Goal: Task Accomplishment & Management: Use online tool/utility

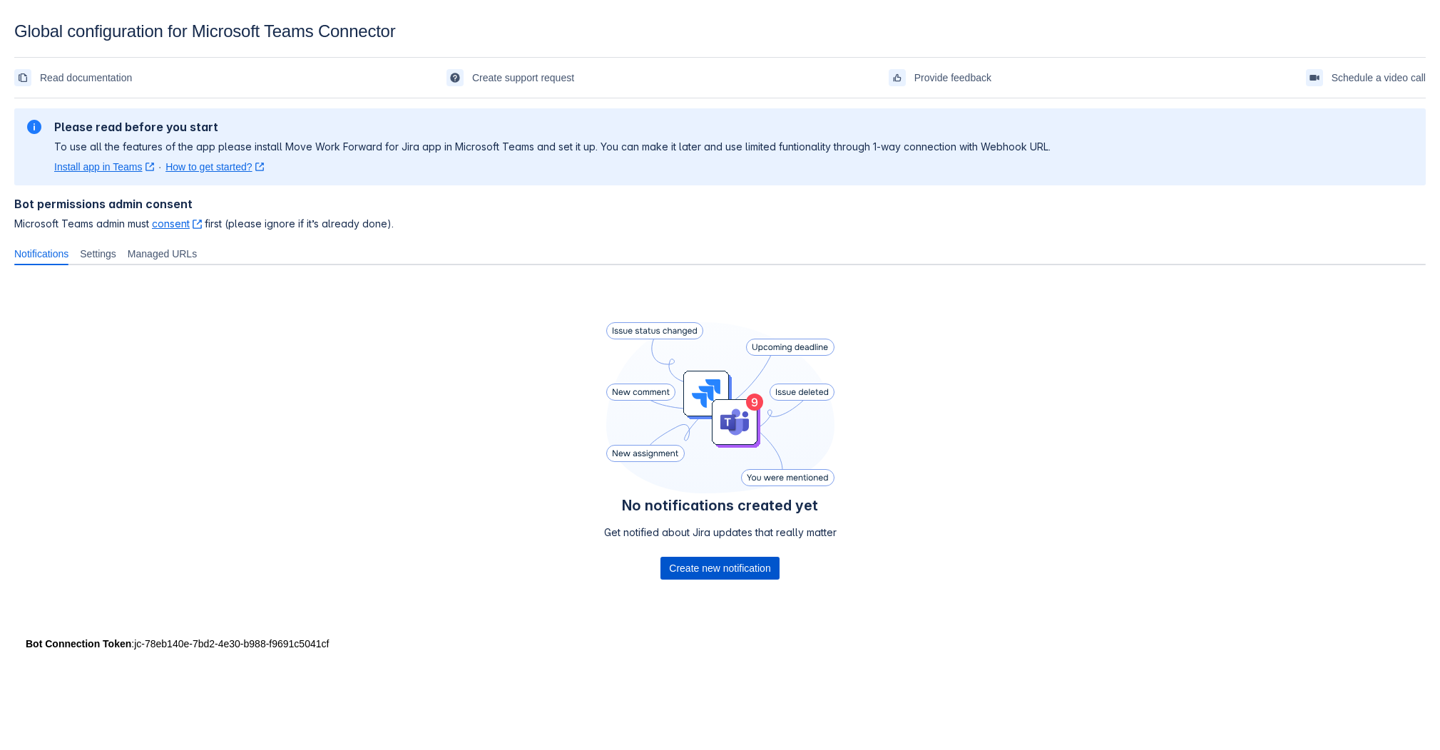
click at [696, 566] on span "Create new notification" at bounding box center [719, 568] width 101 height 23
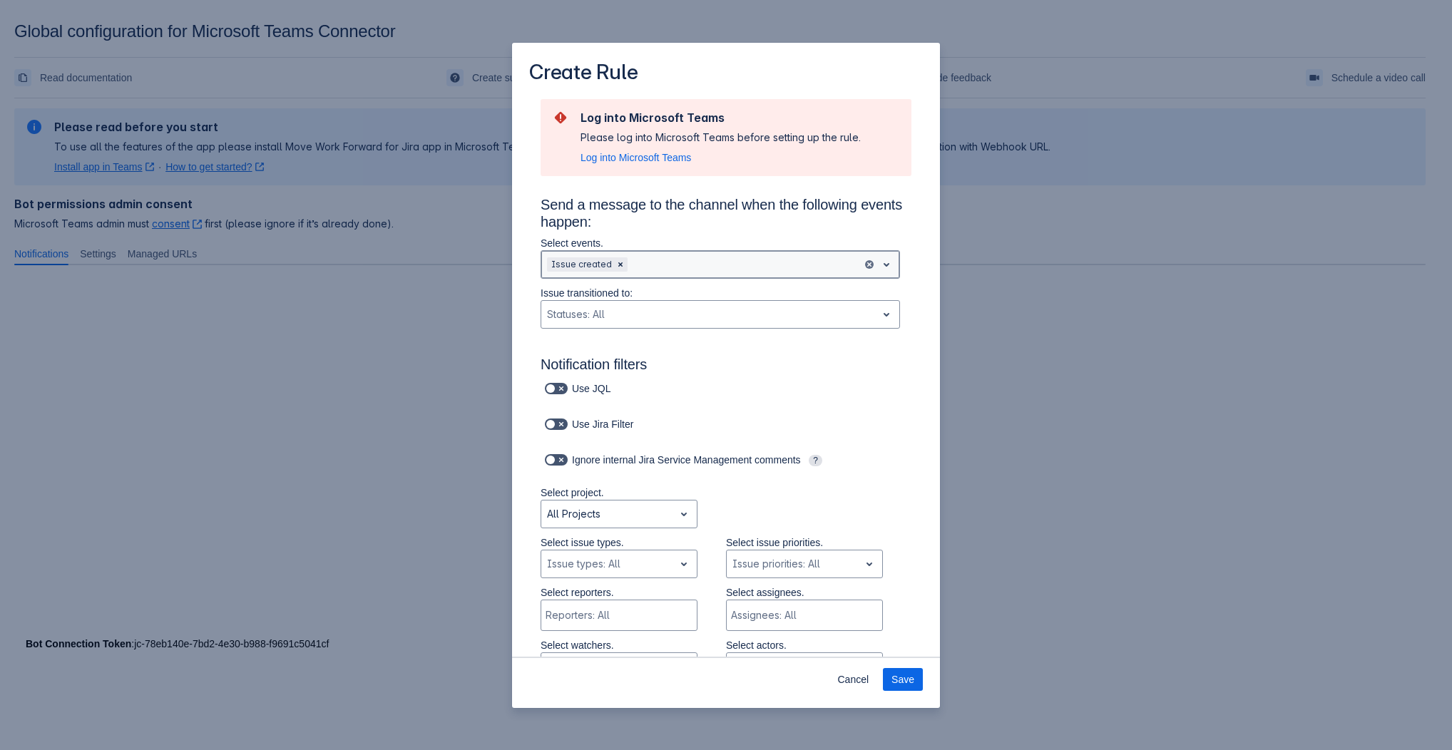
click at [697, 265] on div "Scrollable content" at bounding box center [744, 264] width 226 height 17
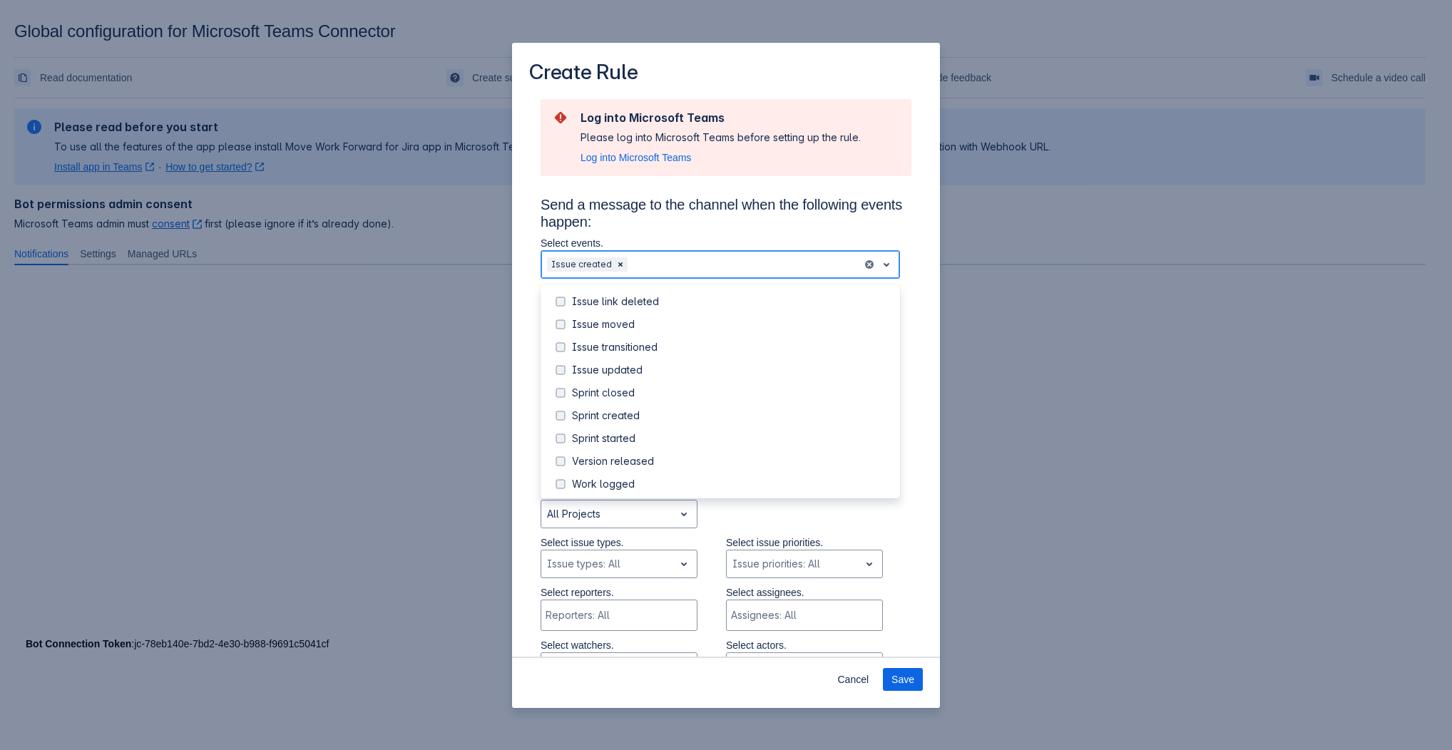
scroll to position [162, 0]
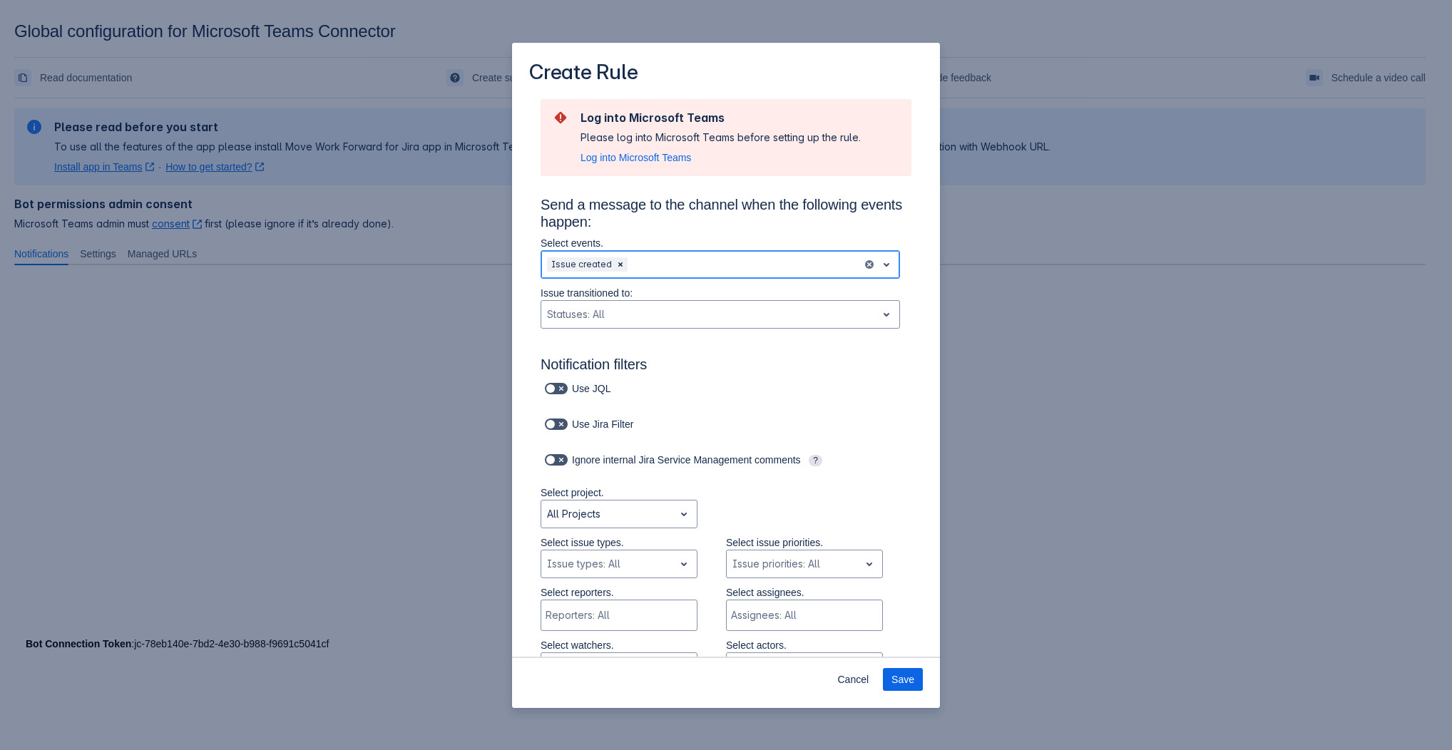
click at [744, 267] on div "Scrollable content" at bounding box center [744, 264] width 226 height 17
click at [744, 379] on div "Use JQL" at bounding box center [711, 389] width 399 height 20
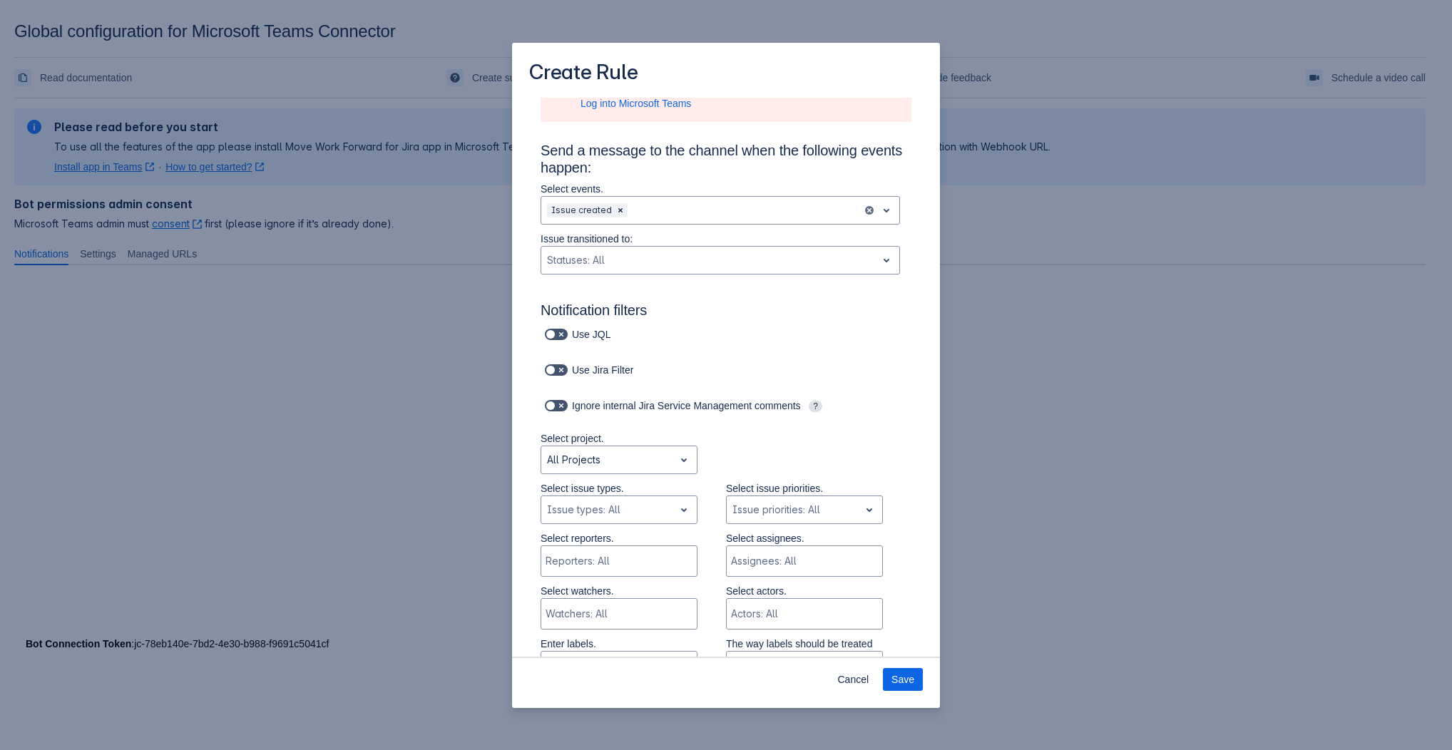
scroll to position [160, 0]
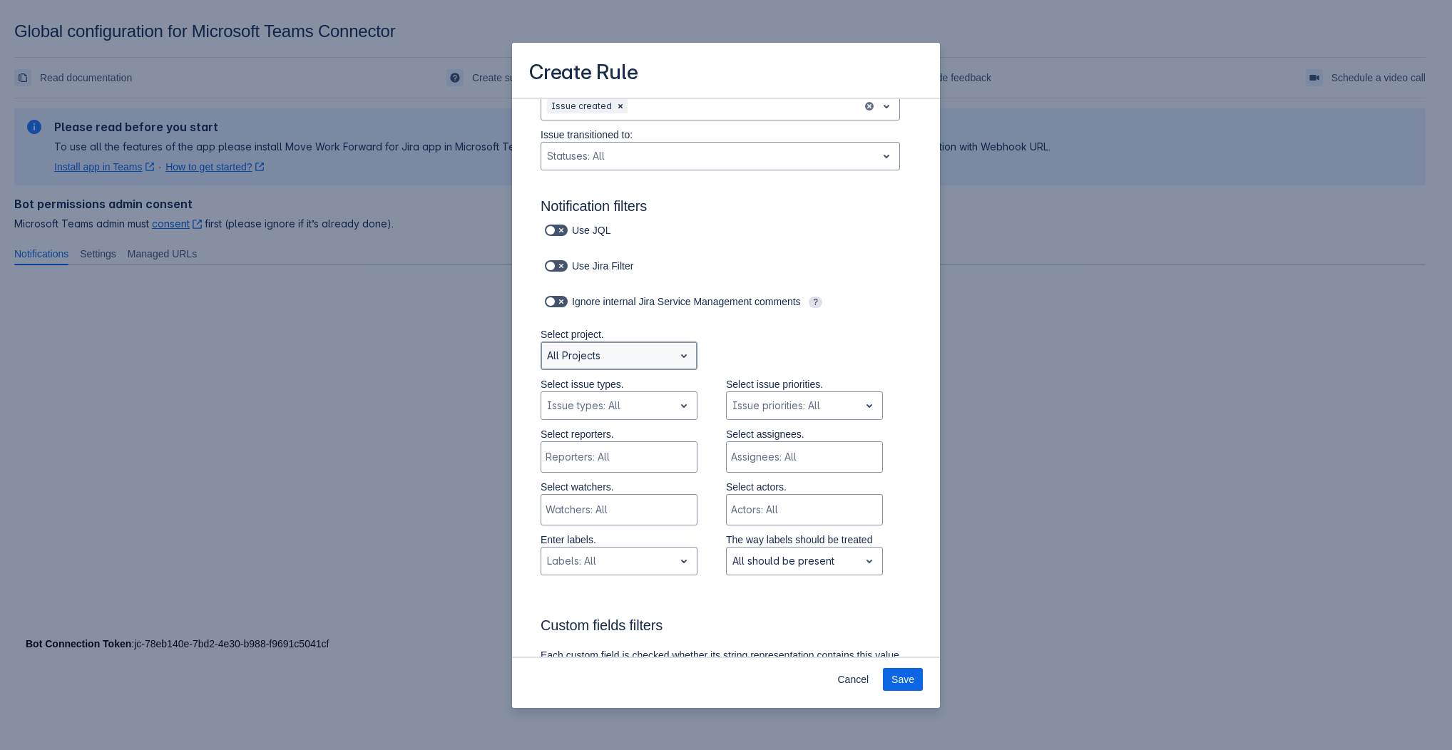
click at [660, 354] on div "Scrollable content" at bounding box center [607, 355] width 121 height 17
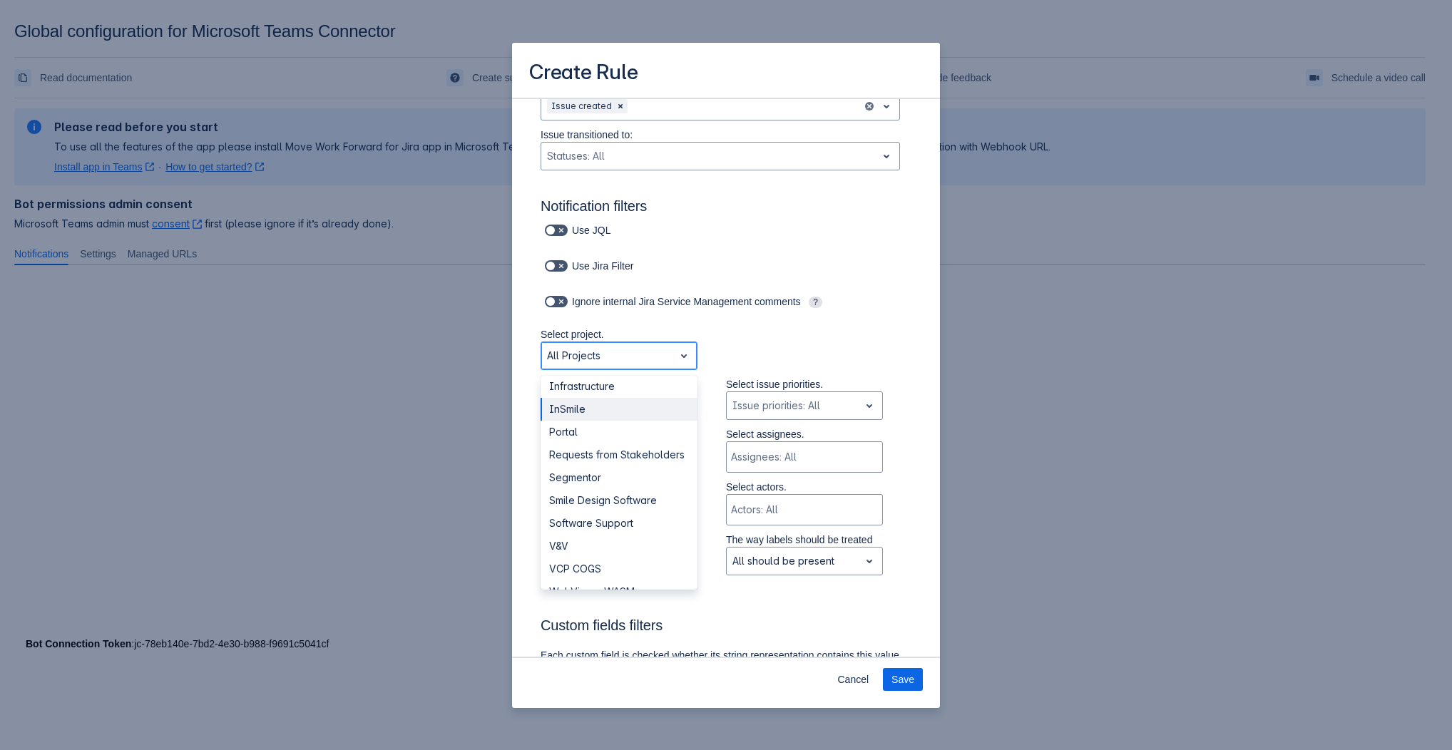
scroll to position [238, 0]
click at [649, 506] on div "Software Support" at bounding box center [619, 497] width 157 height 23
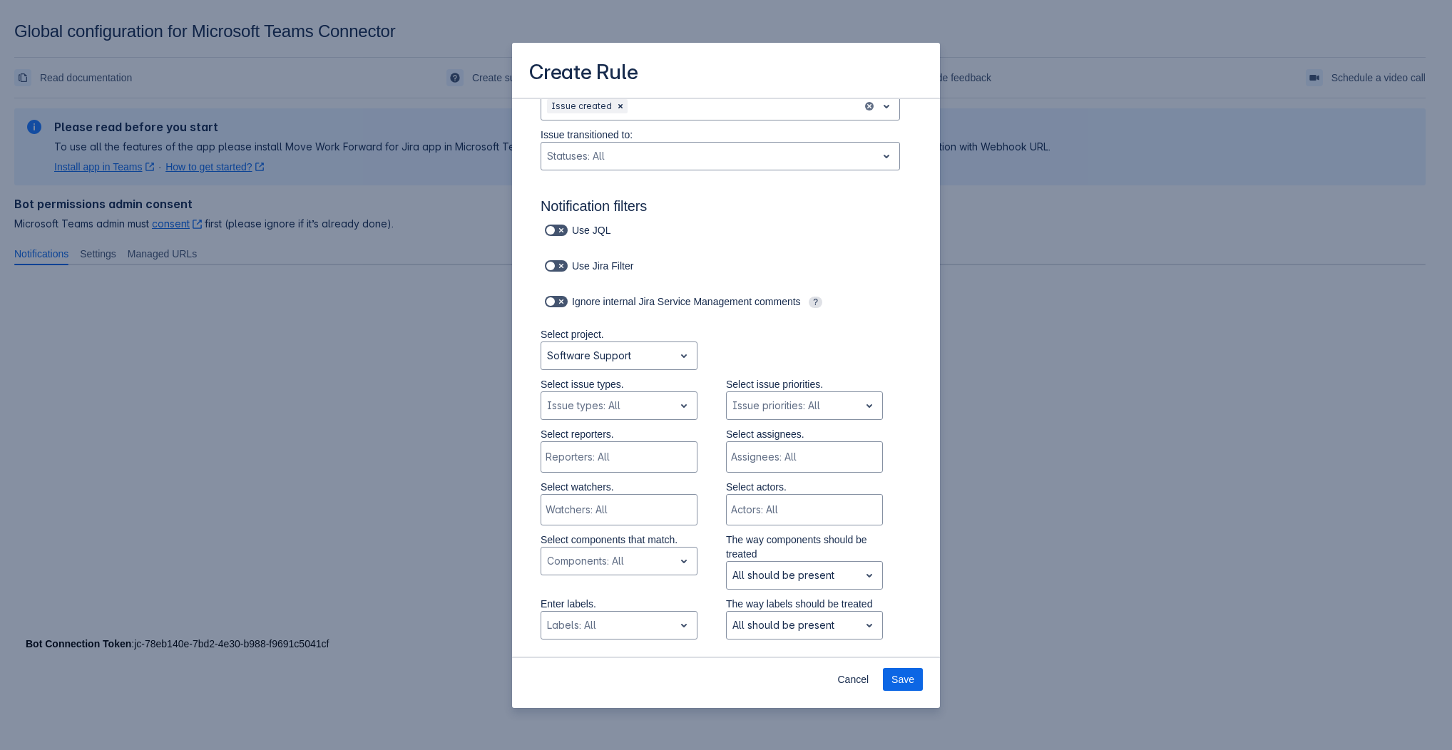
click at [805, 326] on div "Ignore internal Jira Service Management comments ?" at bounding box center [726, 310] width 371 height 36
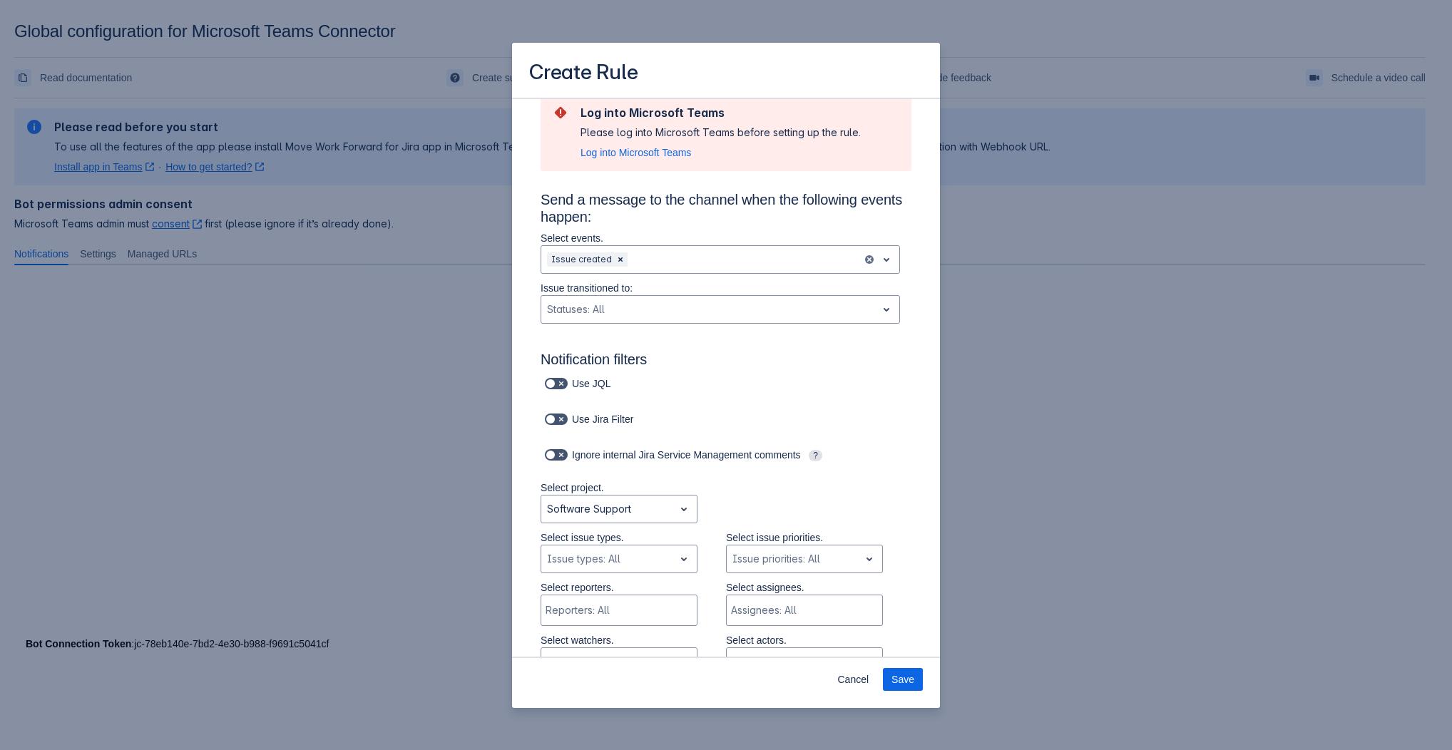
scroll to position [0, 0]
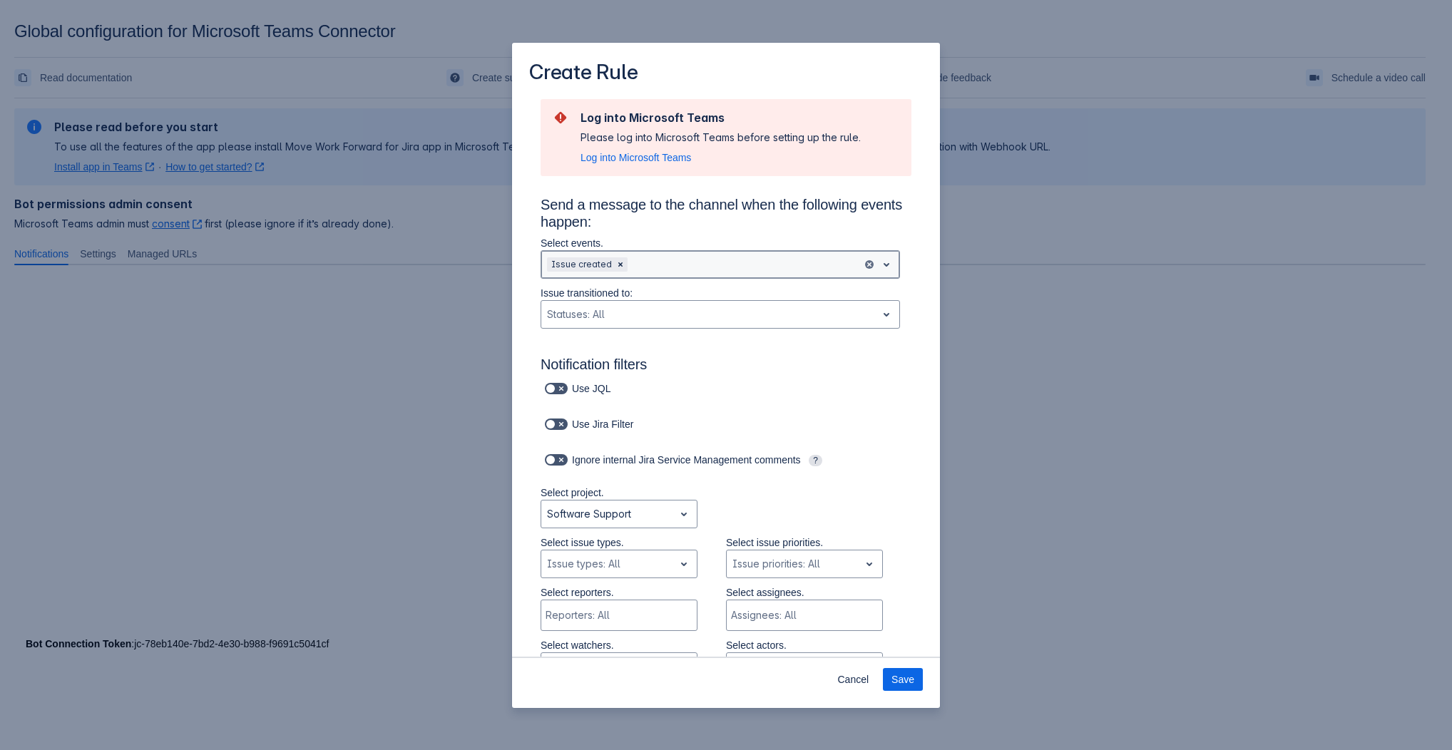
click at [878, 263] on span "open" at bounding box center [886, 264] width 17 height 17
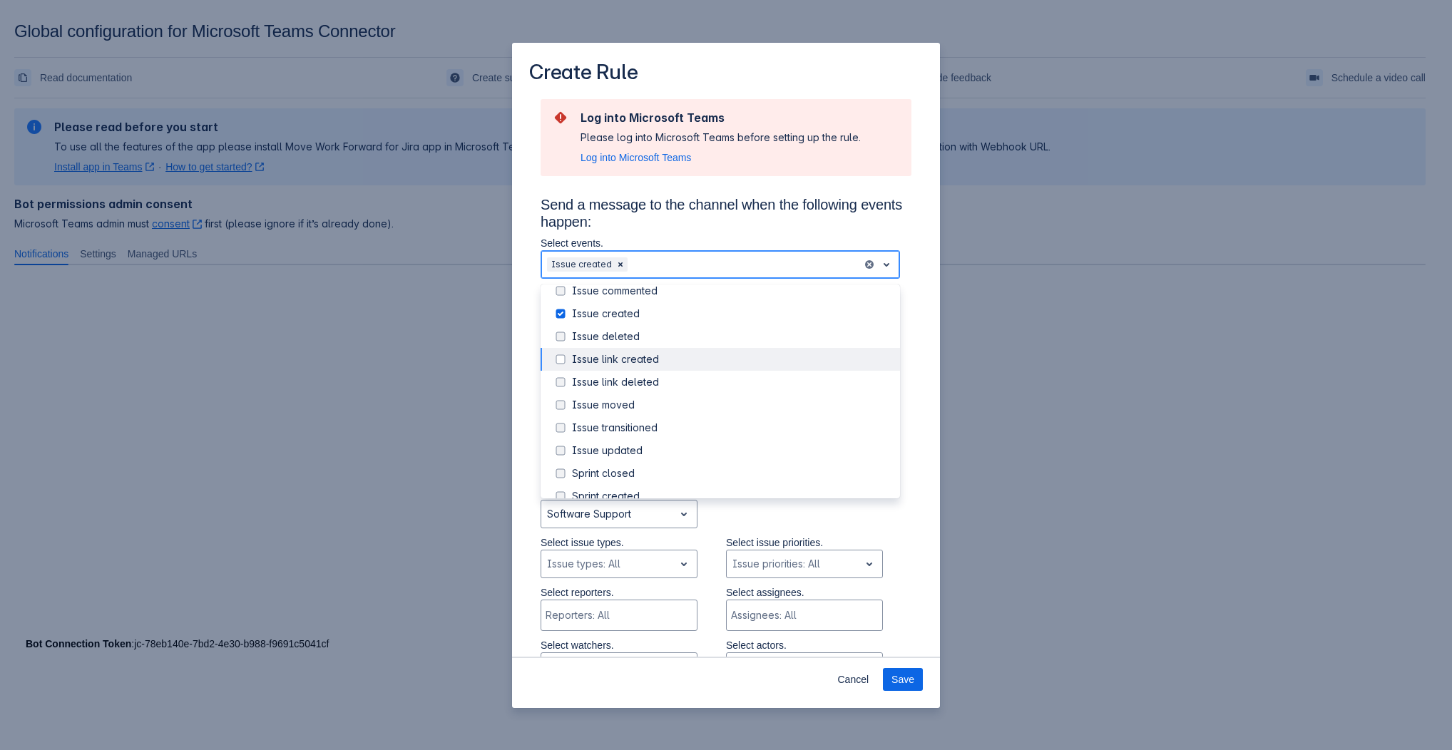
scroll to position [162, 0]
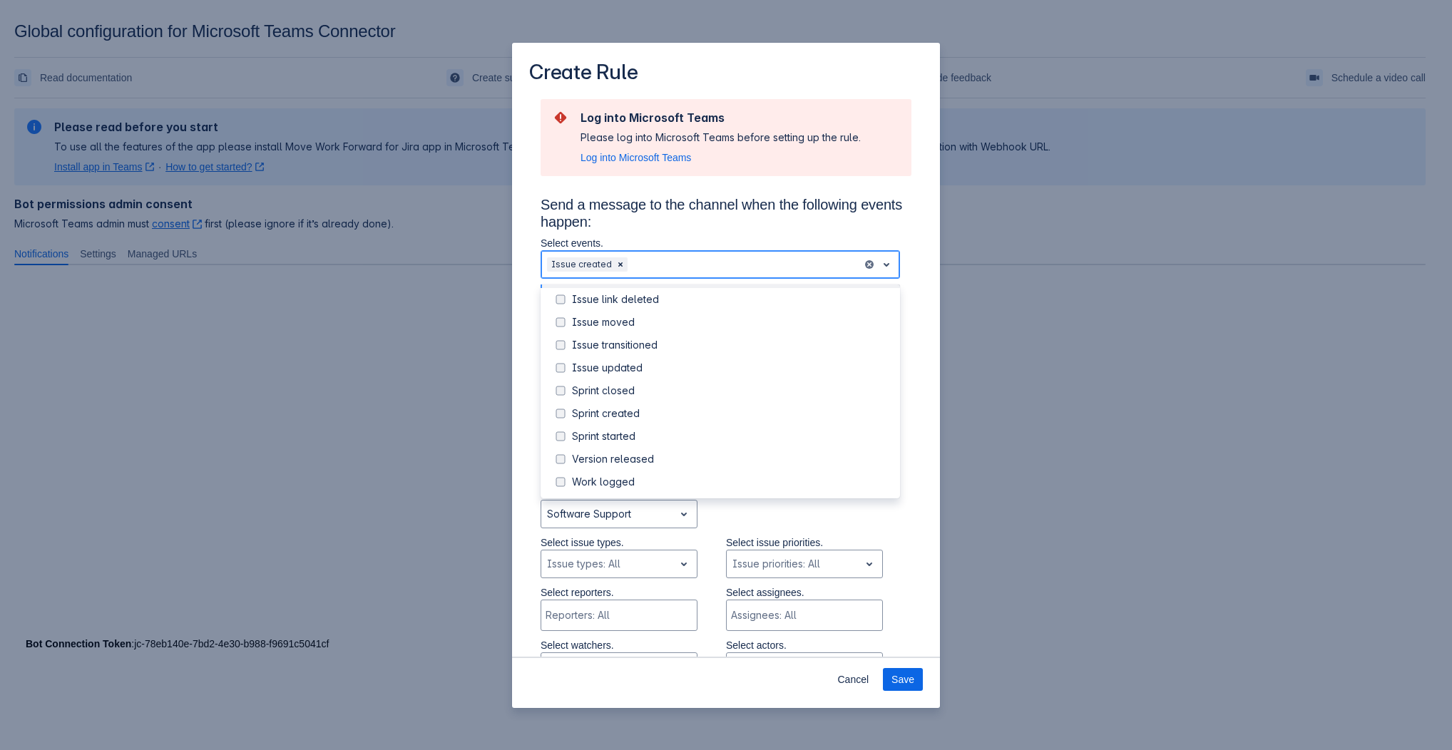
click at [878, 265] on span "open" at bounding box center [886, 264] width 17 height 17
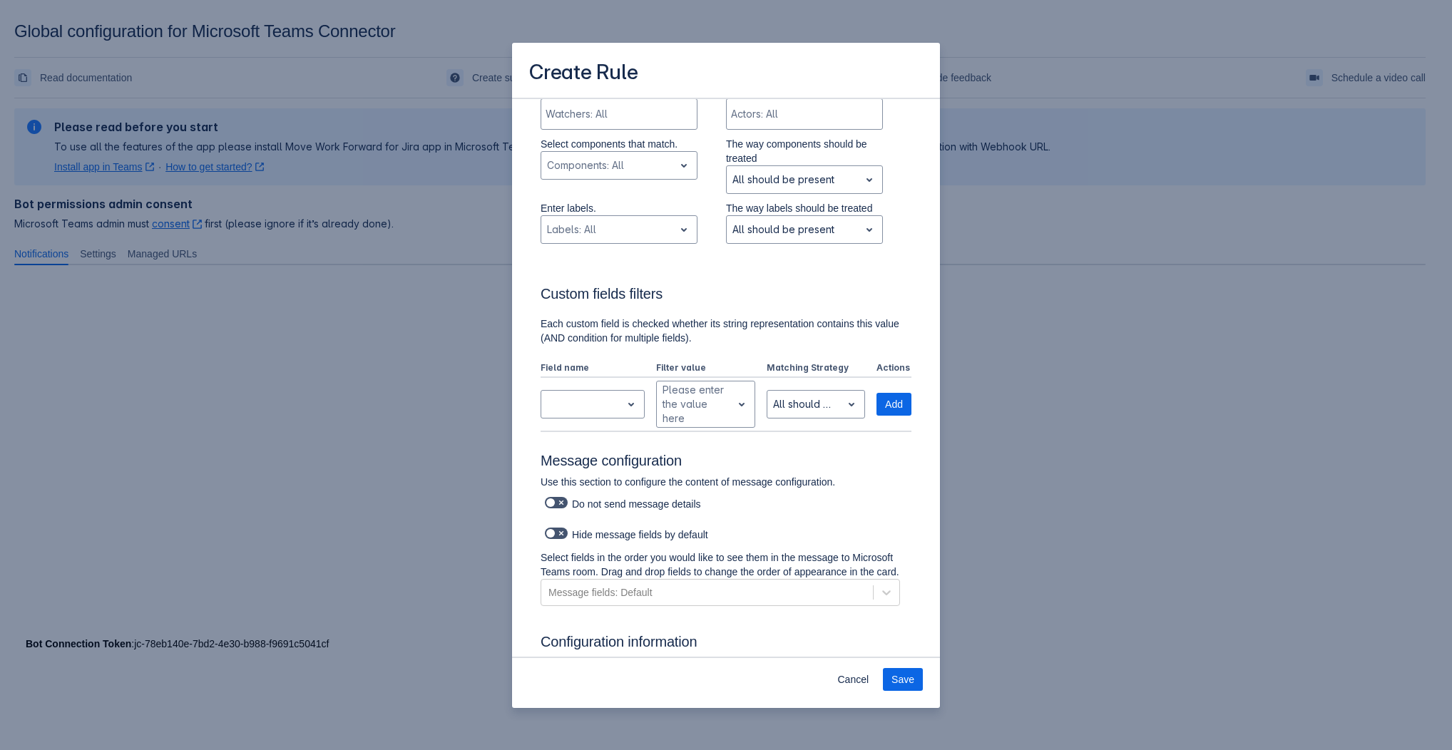
scroll to position [988, 0]
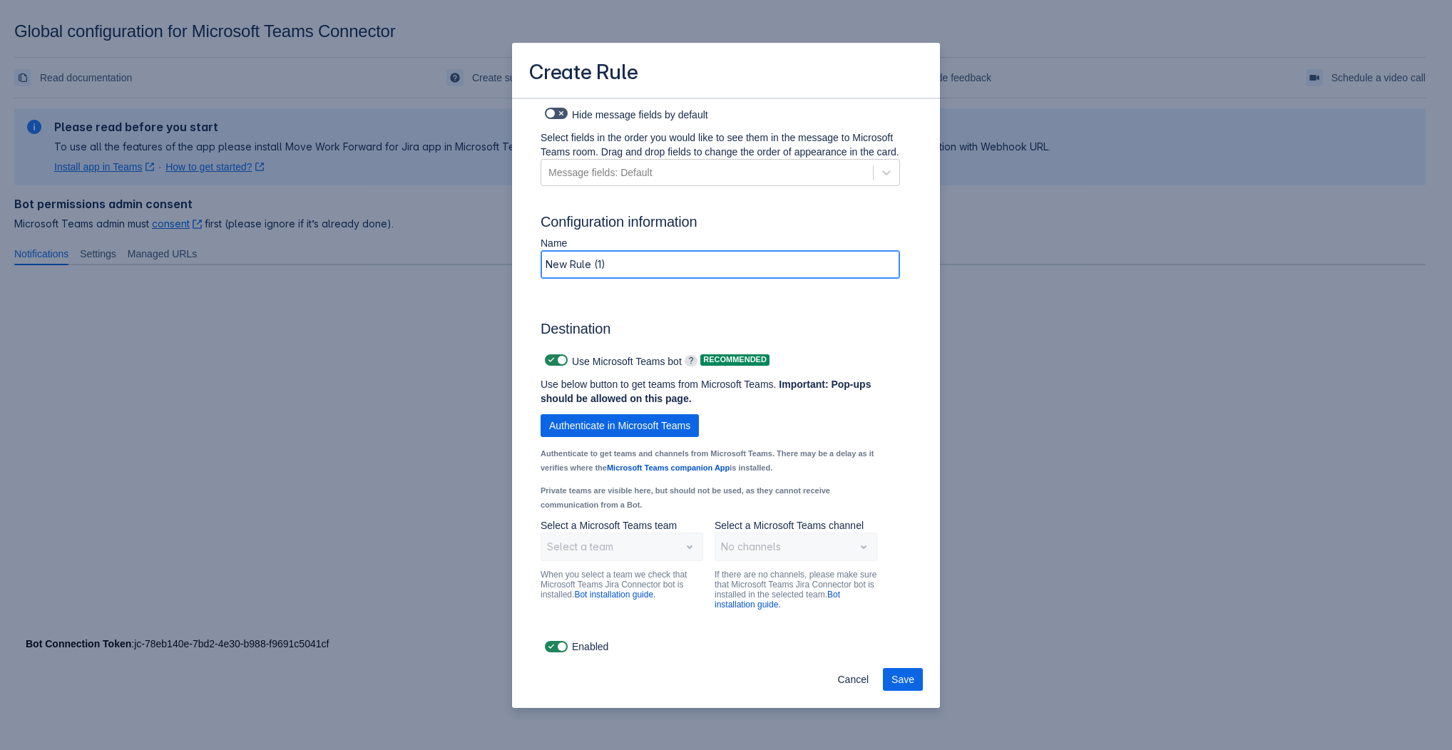
drag, startPoint x: 656, startPoint y: 261, endPoint x: 487, endPoint y: 267, distance: 169.2
click at [487, 267] on div "Create Rule Log into Microsoft Teams Please log into Microsoft Teams before set…" at bounding box center [726, 375] width 1452 height 750
type input "Teams Notification"
click at [634, 415] on span "Authenticate in Microsoft Teams" at bounding box center [619, 425] width 141 height 23
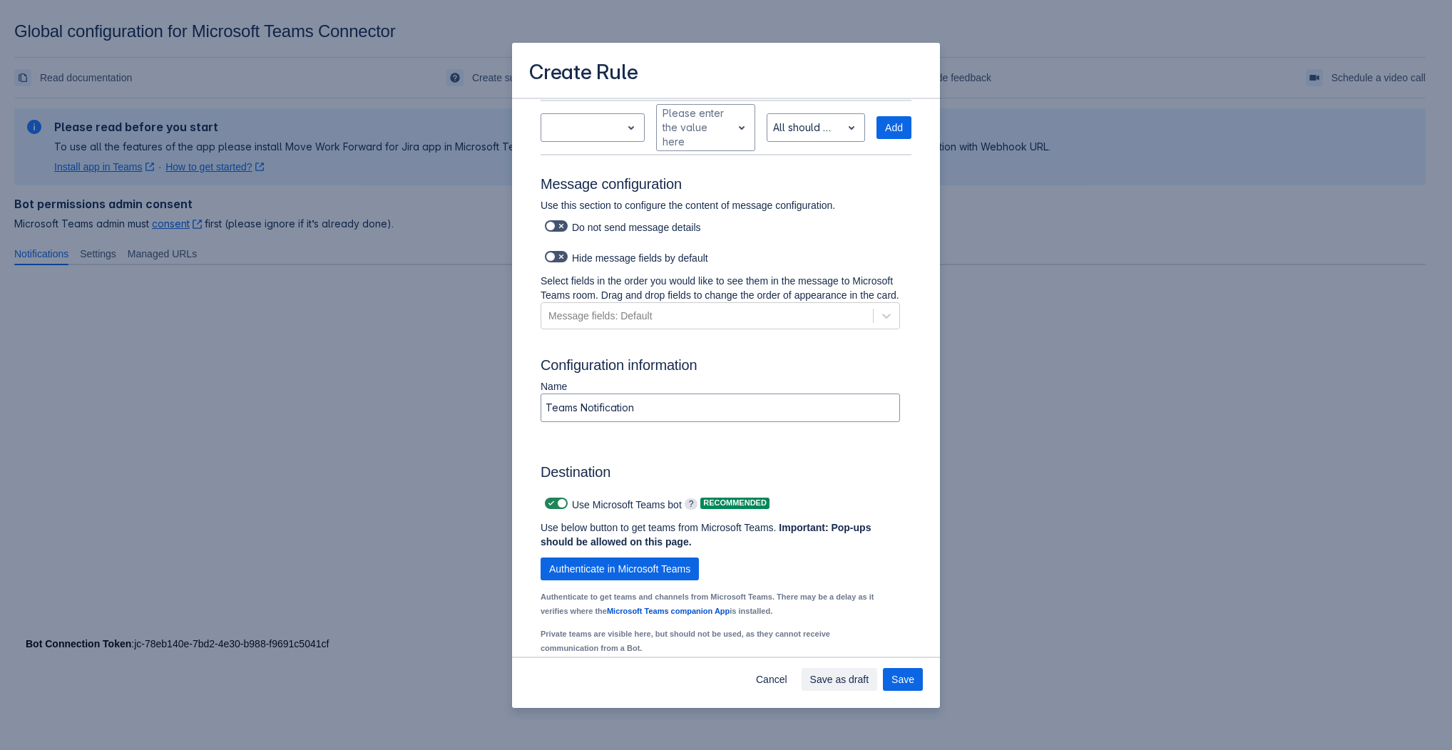
scroll to position [890, 0]
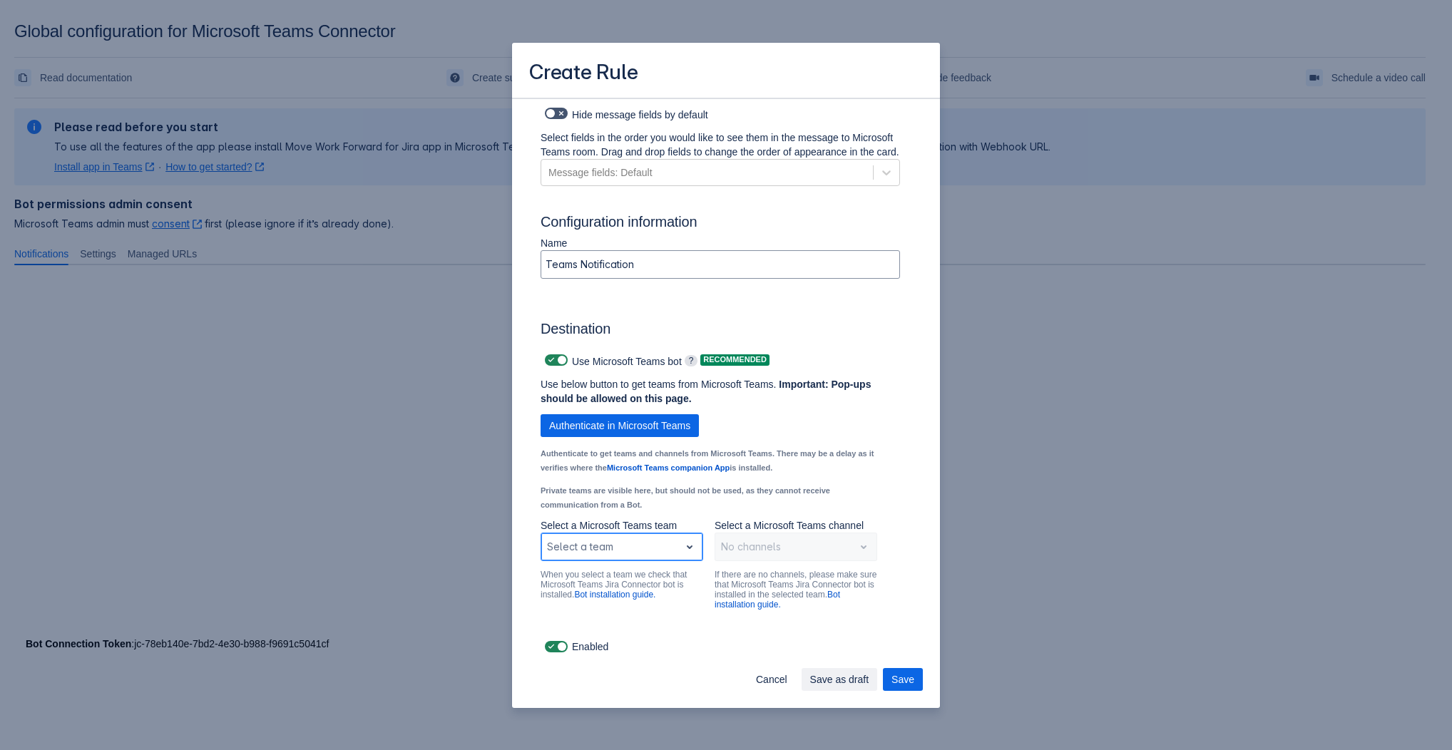
click at [690, 544] on span "open" at bounding box center [689, 547] width 17 height 17
click at [688, 550] on span "open" at bounding box center [689, 547] width 17 height 17
click at [647, 546] on div "Scrollable content" at bounding box center [610, 547] width 127 height 17
click at [621, 546] on div "Scrollable content" at bounding box center [610, 547] width 127 height 17
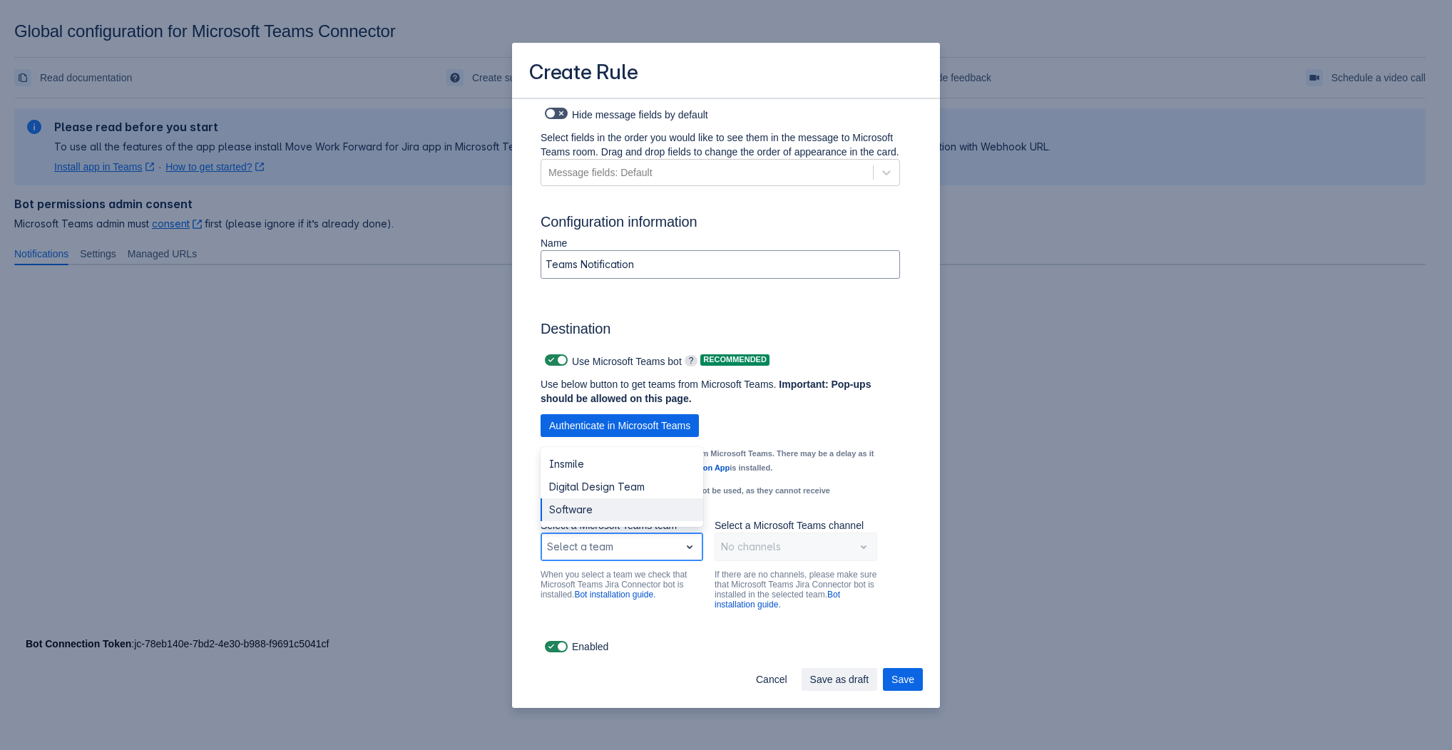
click at [631, 504] on div "Software" at bounding box center [622, 510] width 163 height 23
click at [786, 556] on div "Select a channel" at bounding box center [784, 547] width 138 height 23
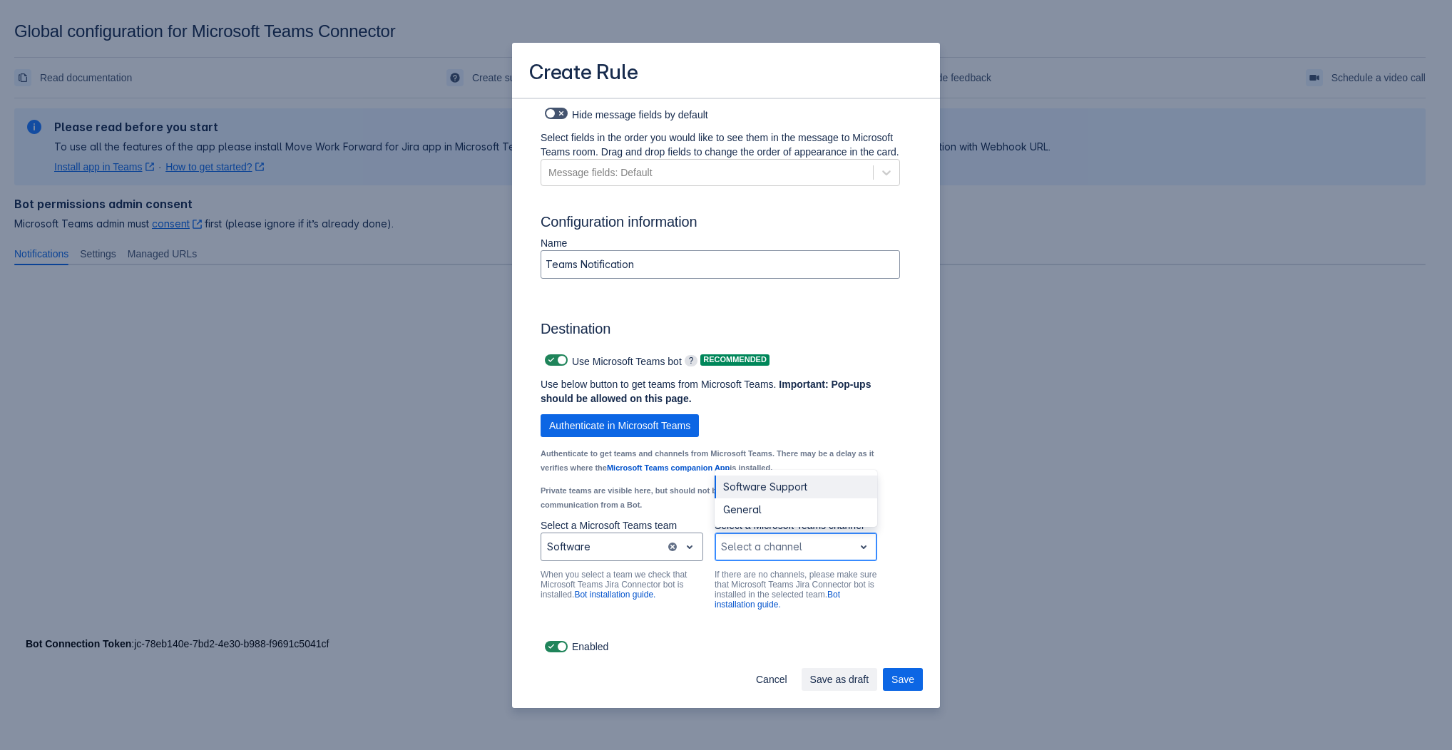
click at [787, 489] on div "Software Support" at bounding box center [796, 487] width 163 height 23
click at [880, 634] on div "Use Microsoft Teams bot ? Recommended Use below button to get teams from Micros…" at bounding box center [714, 490] width 371 height 294
click at [909, 678] on span "Save" at bounding box center [903, 679] width 23 height 23
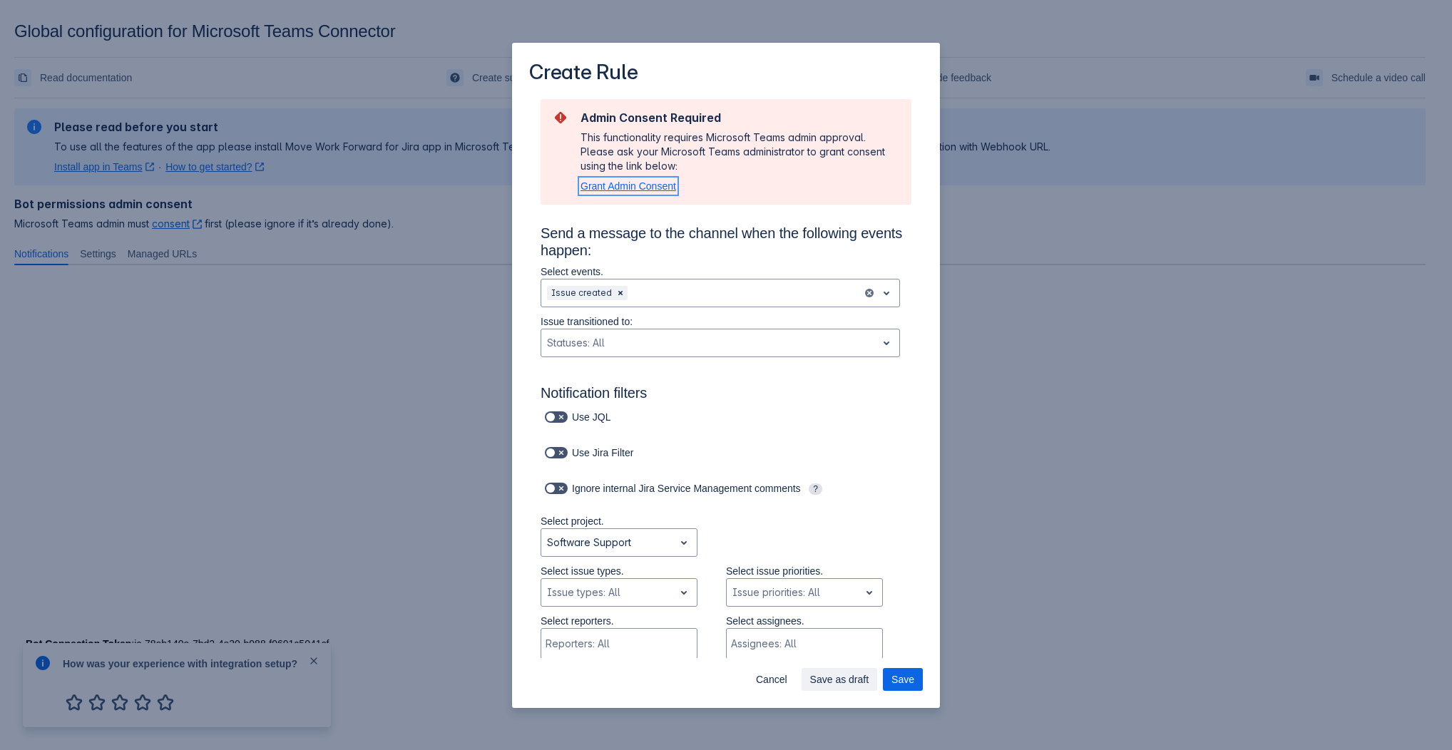
click at [646, 190] on span "Grant Admin Consent" at bounding box center [629, 185] width 96 height 11
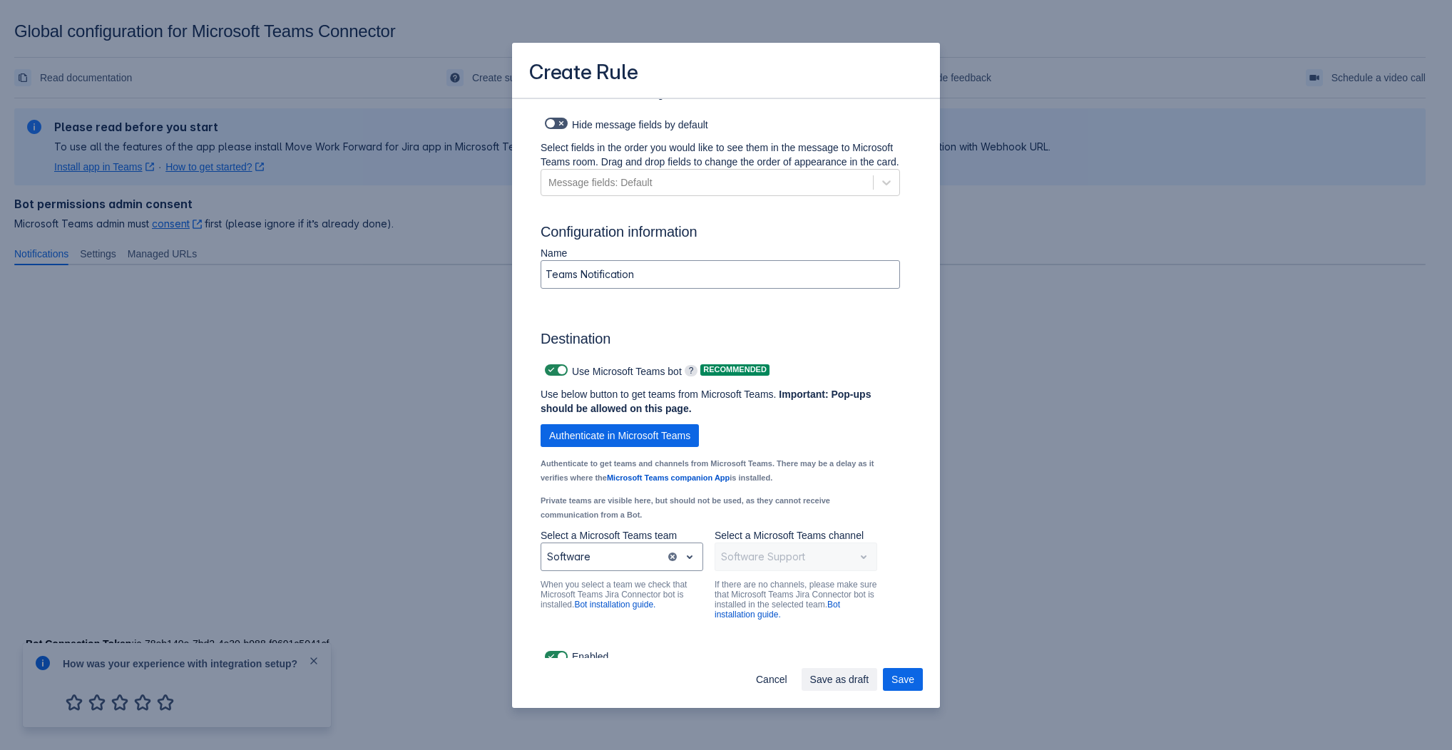
scroll to position [1016, 0]
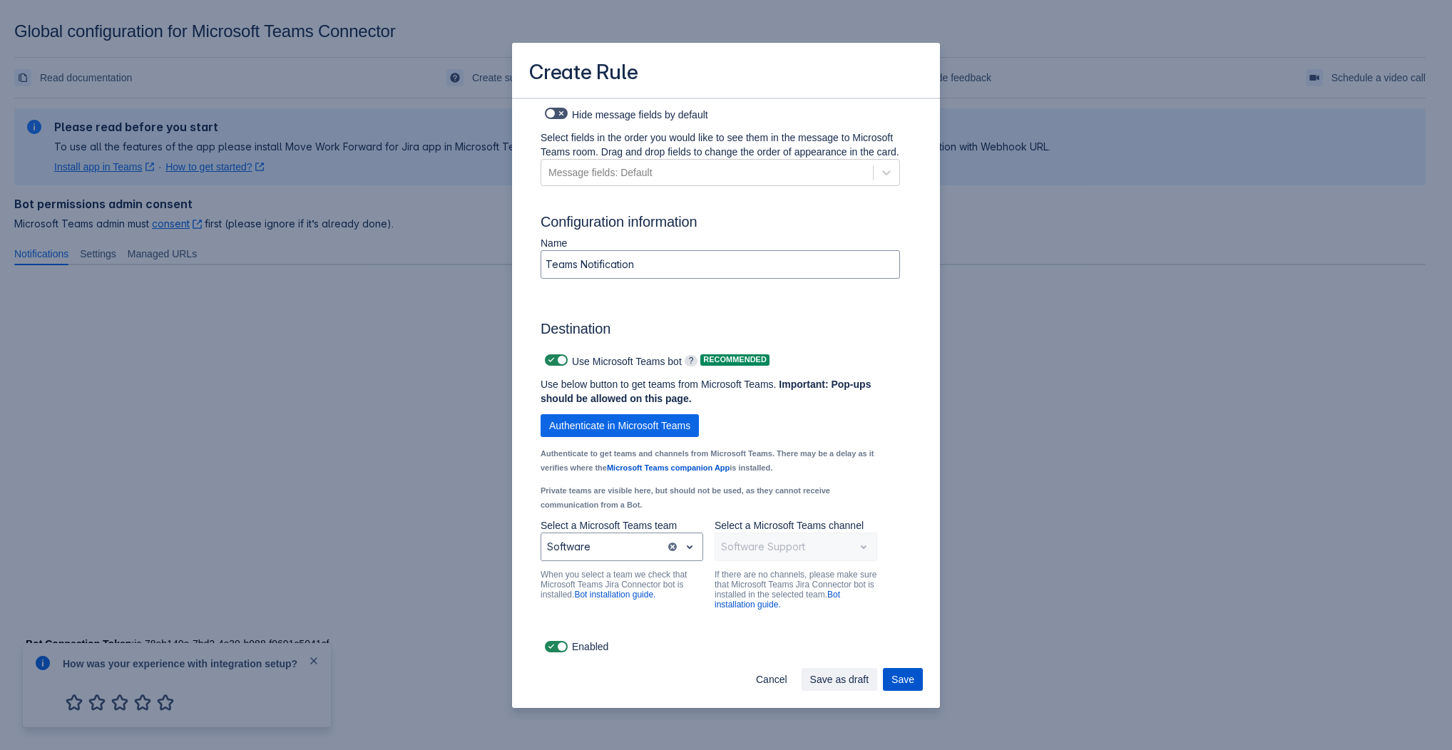
click at [903, 675] on span "Save" at bounding box center [903, 679] width 23 height 23
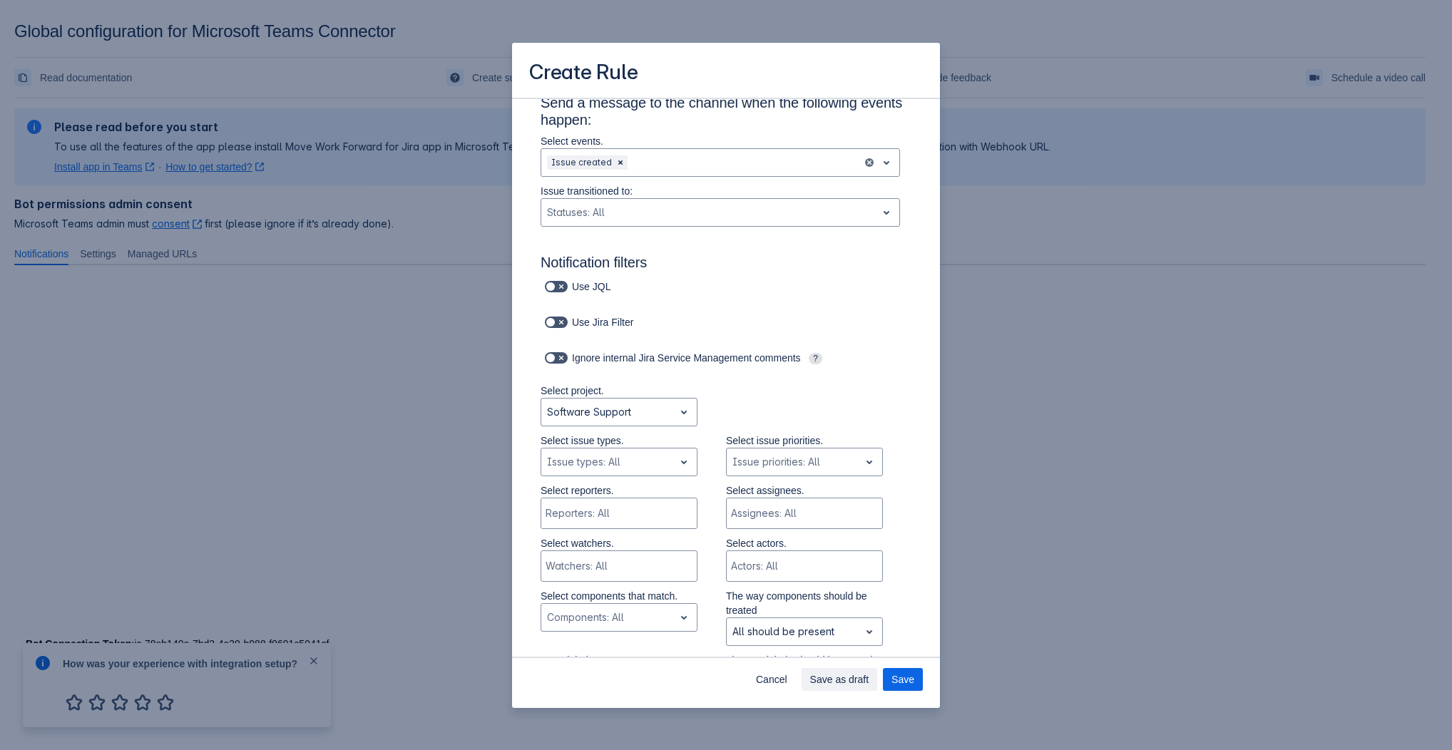
scroll to position [0, 0]
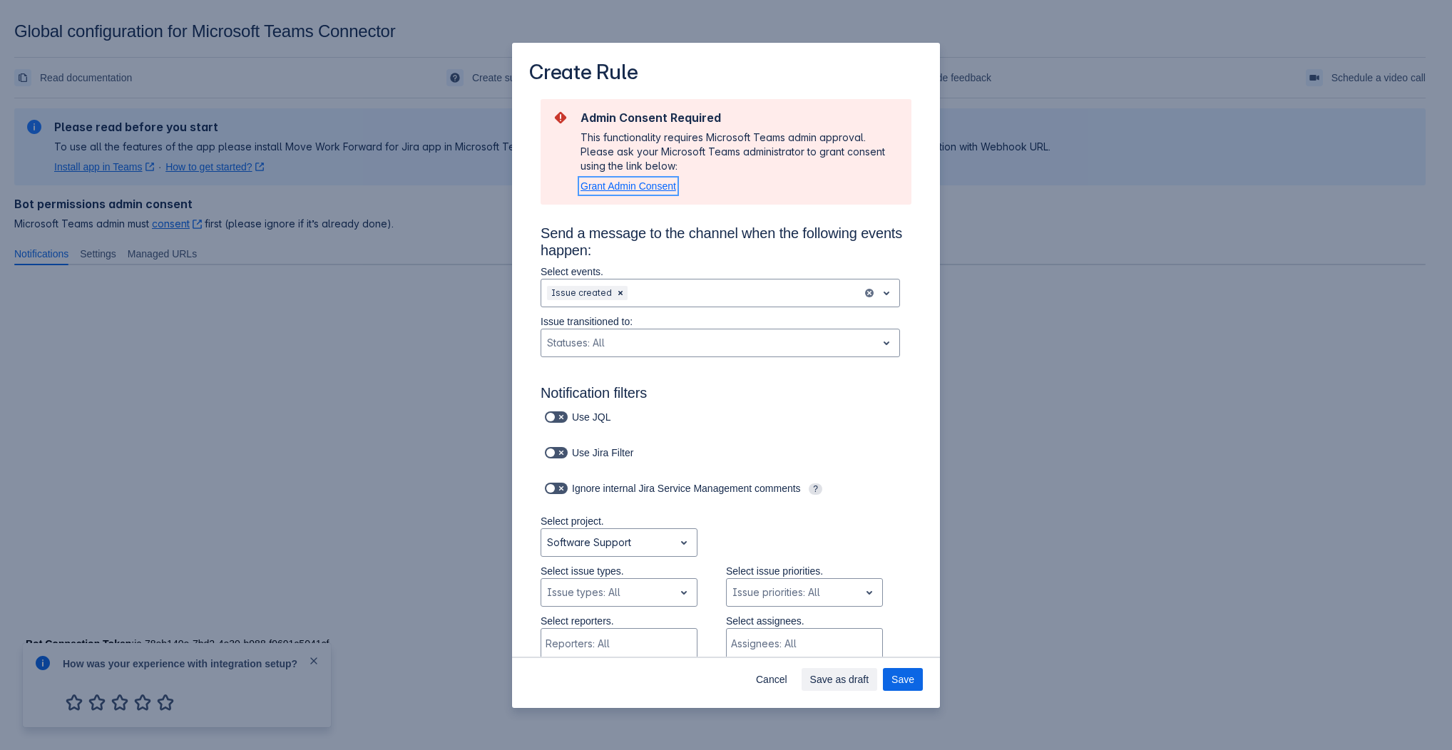
click at [631, 188] on span "Grant Admin Consent" at bounding box center [629, 185] width 96 height 11
click at [729, 456] on div "Use Jira Filter" at bounding box center [720, 453] width 382 height 20
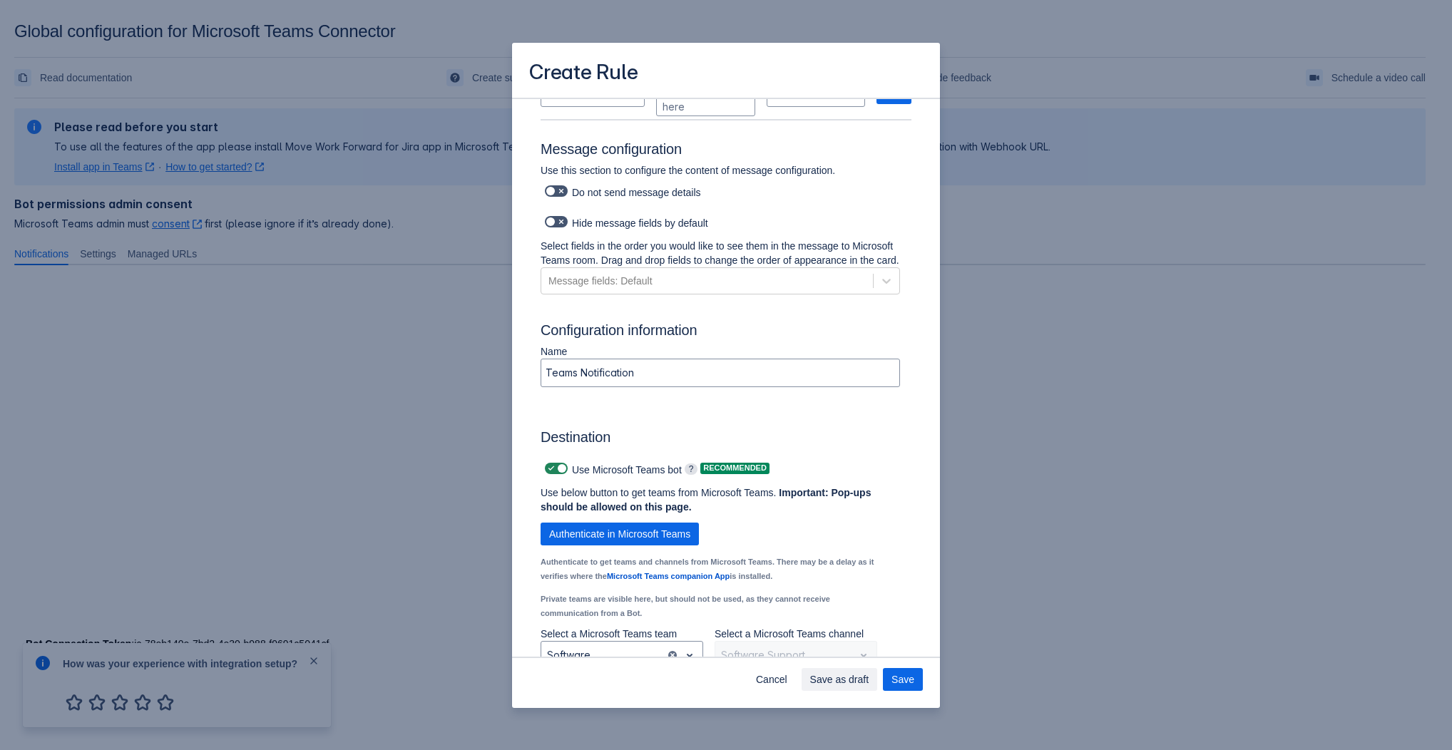
scroll to position [1016, 0]
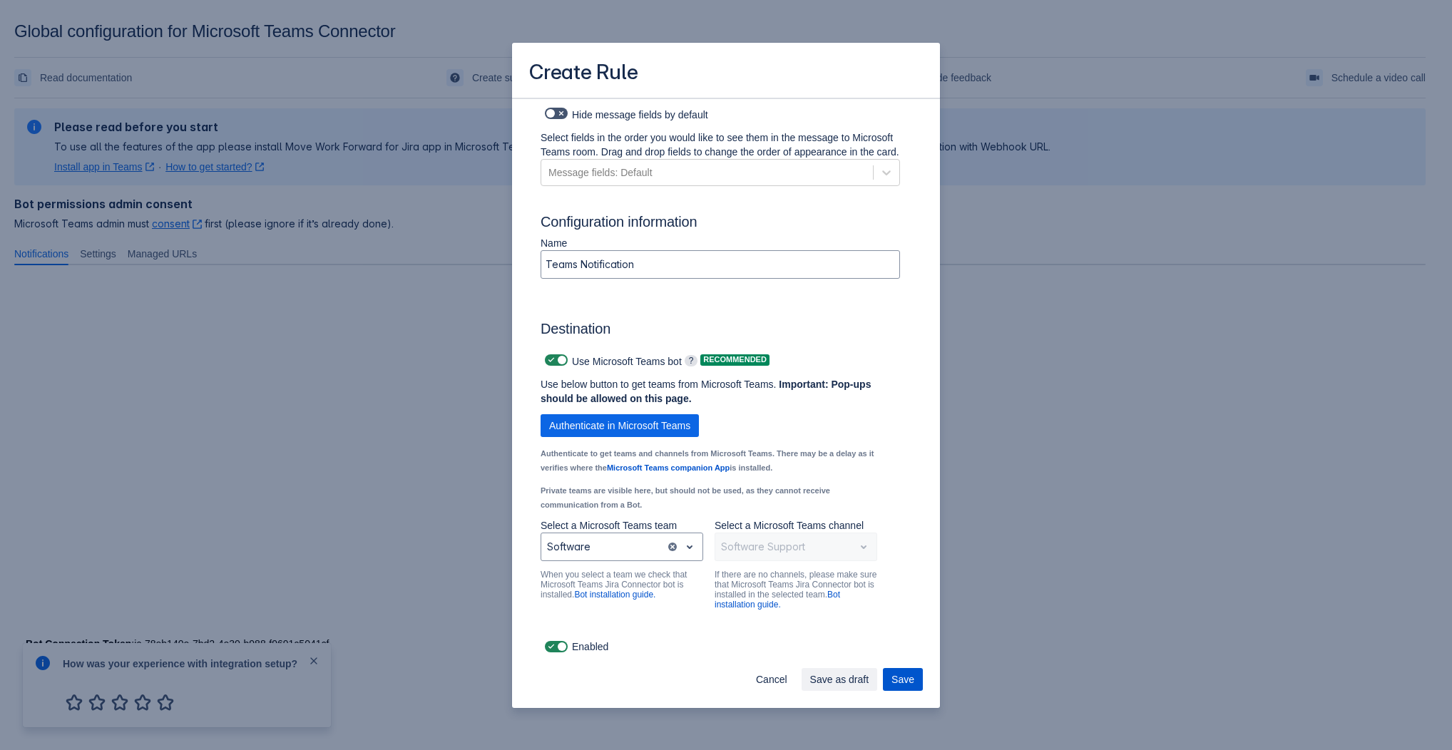
click at [888, 680] on button "Save" at bounding box center [903, 679] width 40 height 23
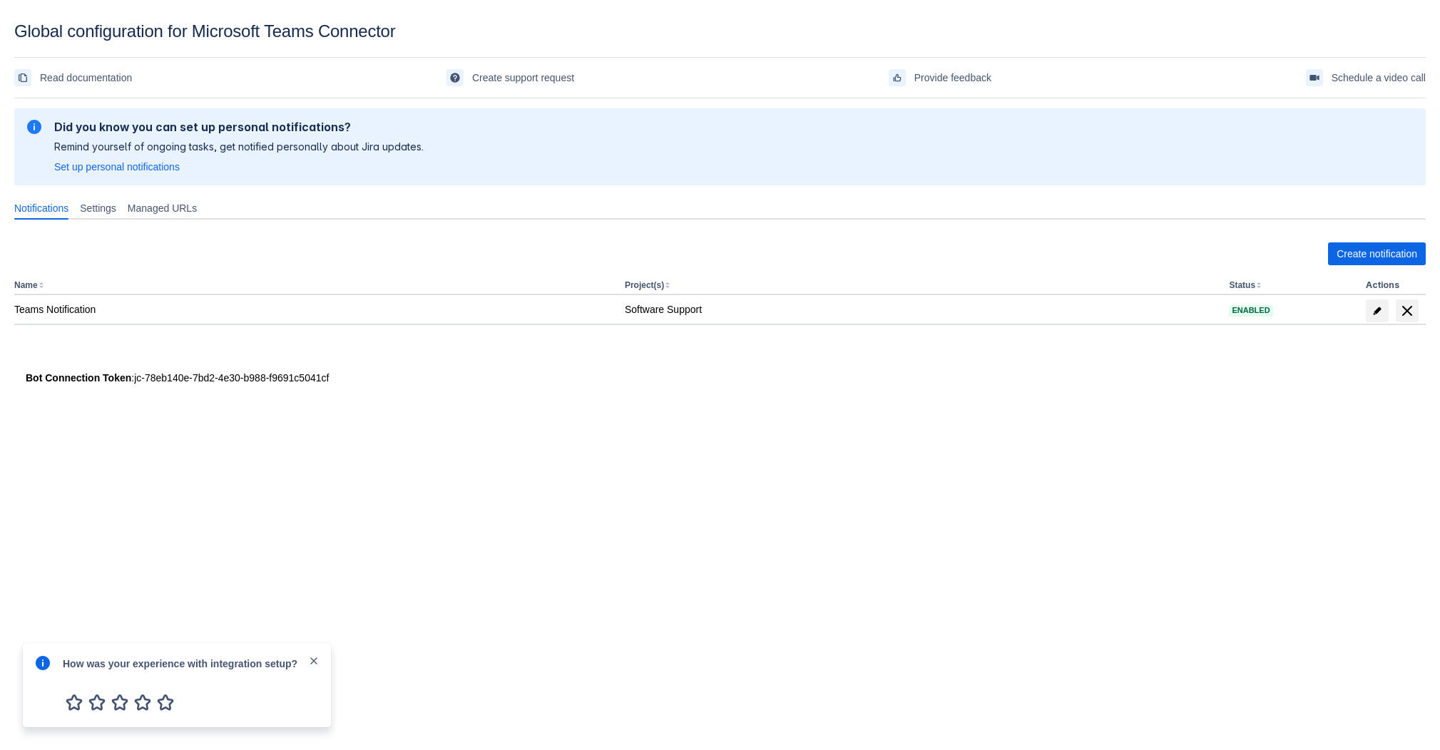
click at [748, 576] on body "Global configuration for Microsoft Teams Connector Read documentation Create su…" at bounding box center [720, 396] width 1440 height 750
click at [309, 659] on span "close" at bounding box center [313, 660] width 11 height 11
click at [272, 535] on body "Global configuration for Microsoft Teams Connector Read documentation Create su…" at bounding box center [720, 396] width 1440 height 750
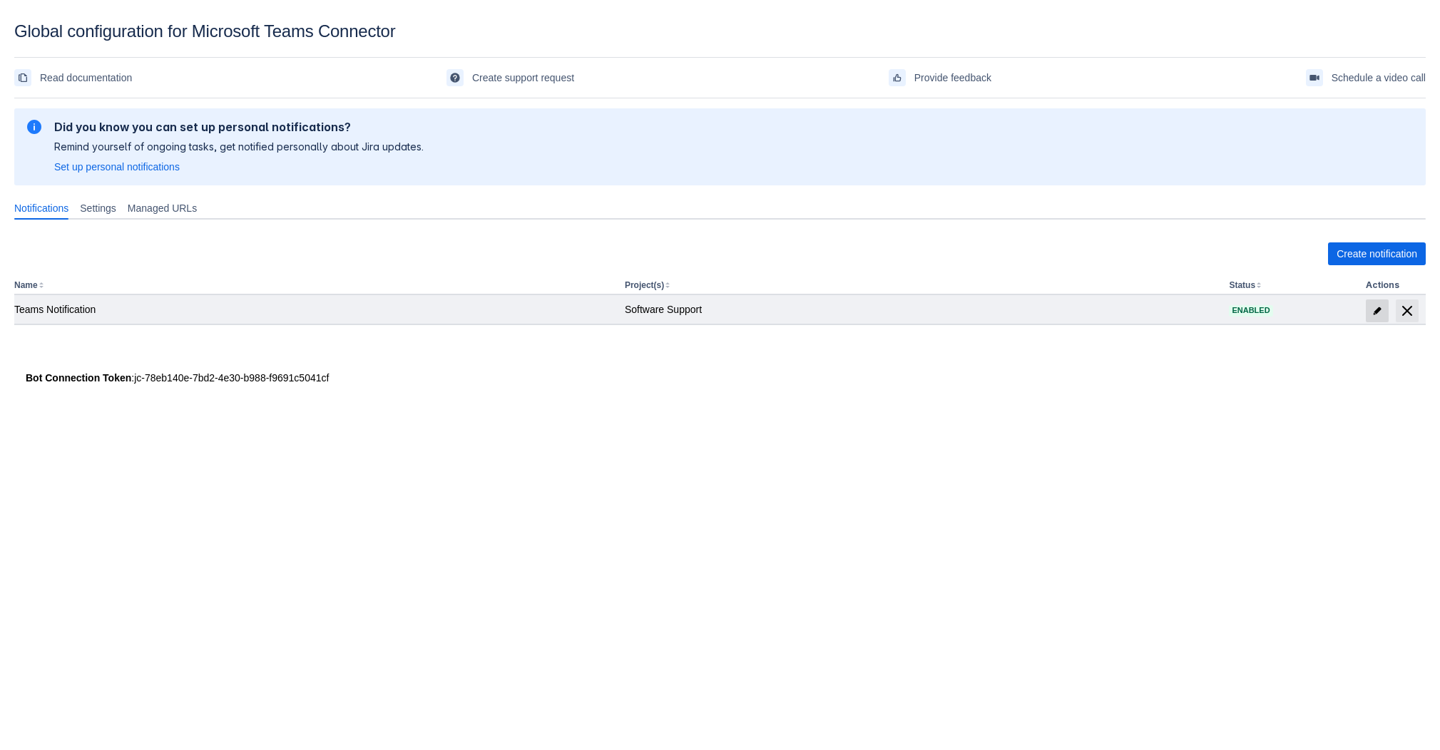
click at [1377, 307] on span "edit" at bounding box center [1377, 310] width 11 height 11
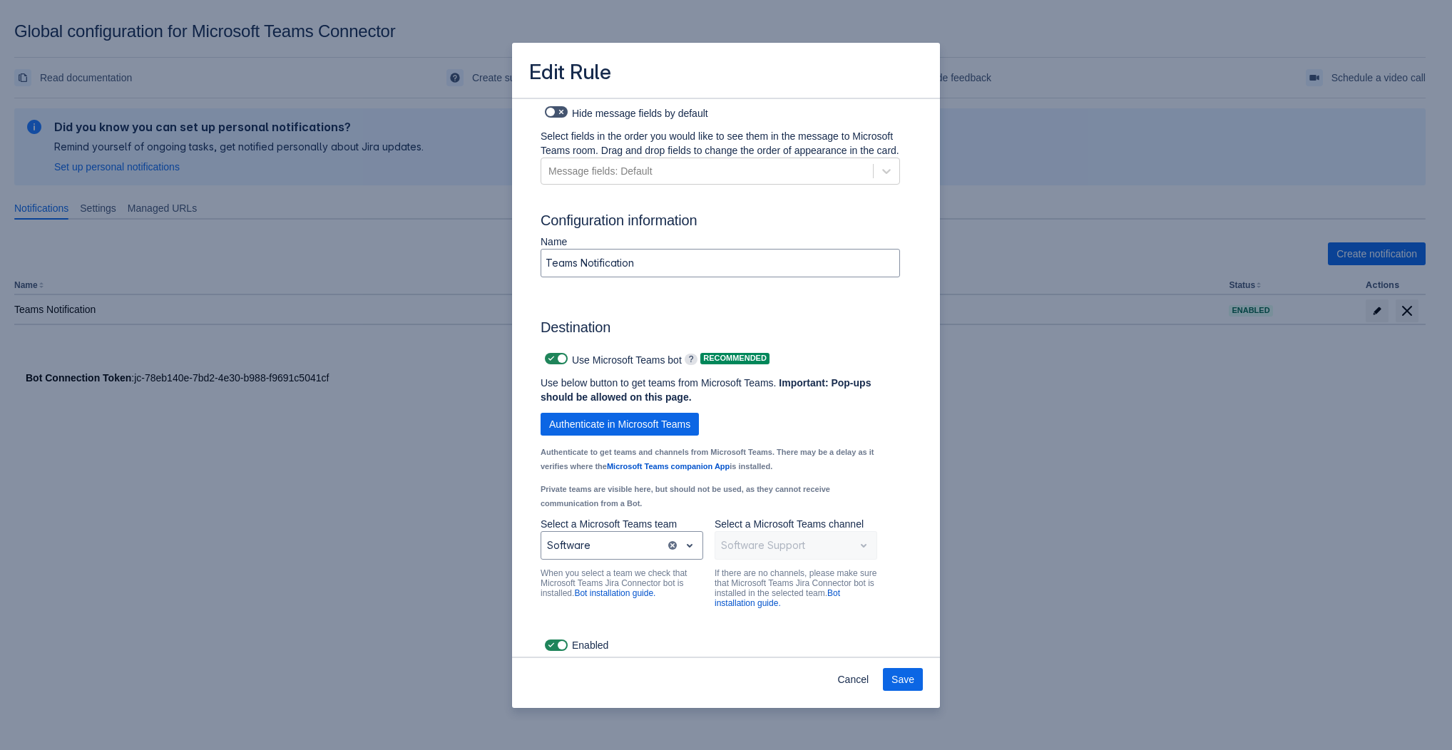
scroll to position [890, 0]
click at [859, 677] on span "Cancel" at bounding box center [852, 679] width 31 height 23
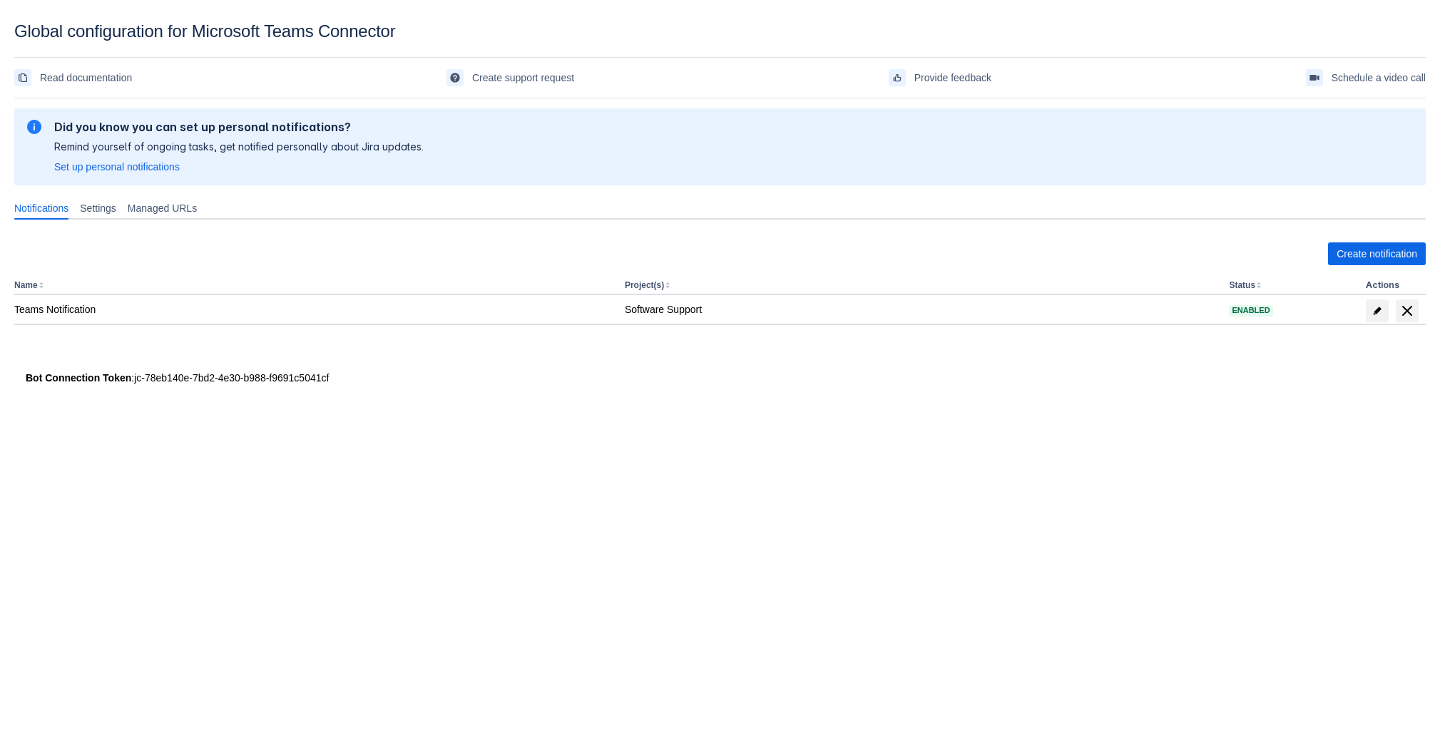
click at [715, 22] on div "Global configuration for Microsoft Teams Connector" at bounding box center [720, 31] width 1412 height 20
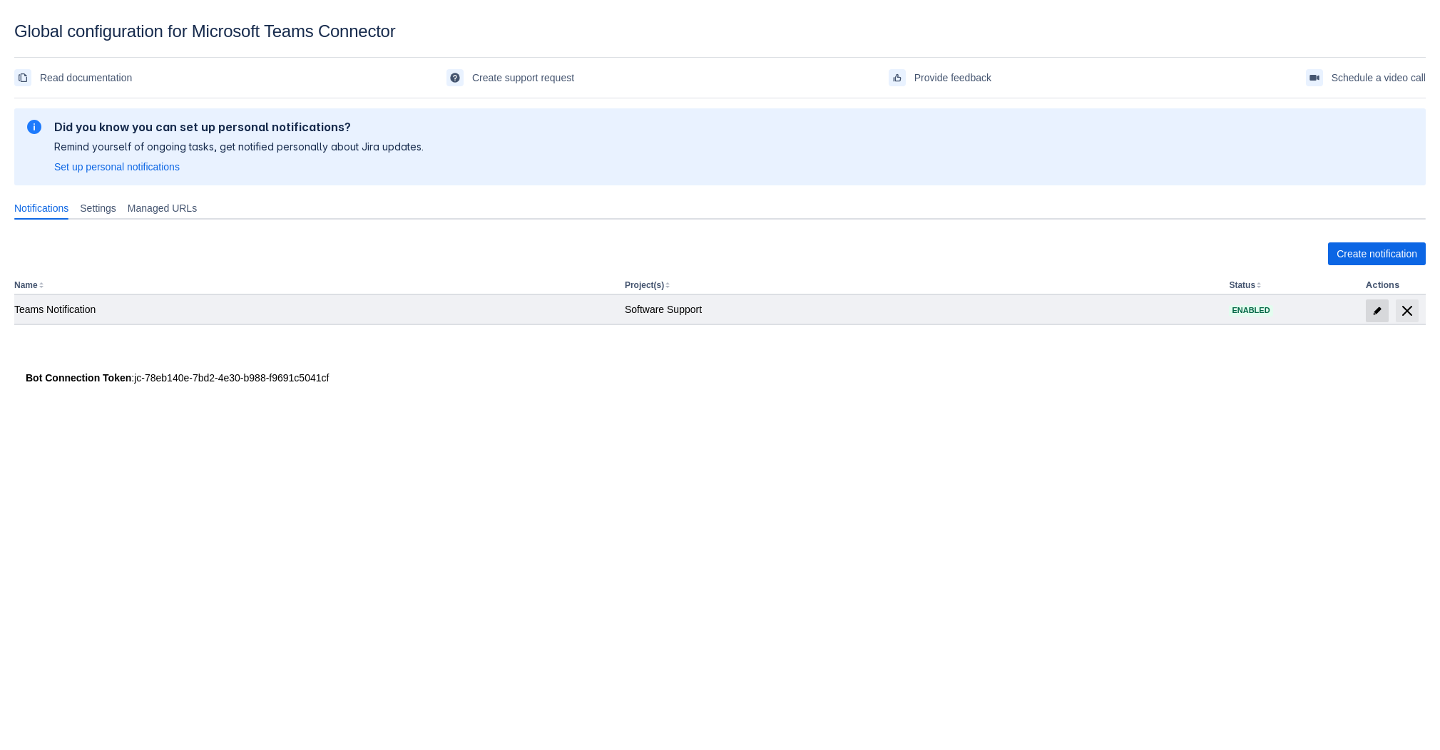
click at [1377, 312] on span "edit" at bounding box center [1377, 310] width 11 height 11
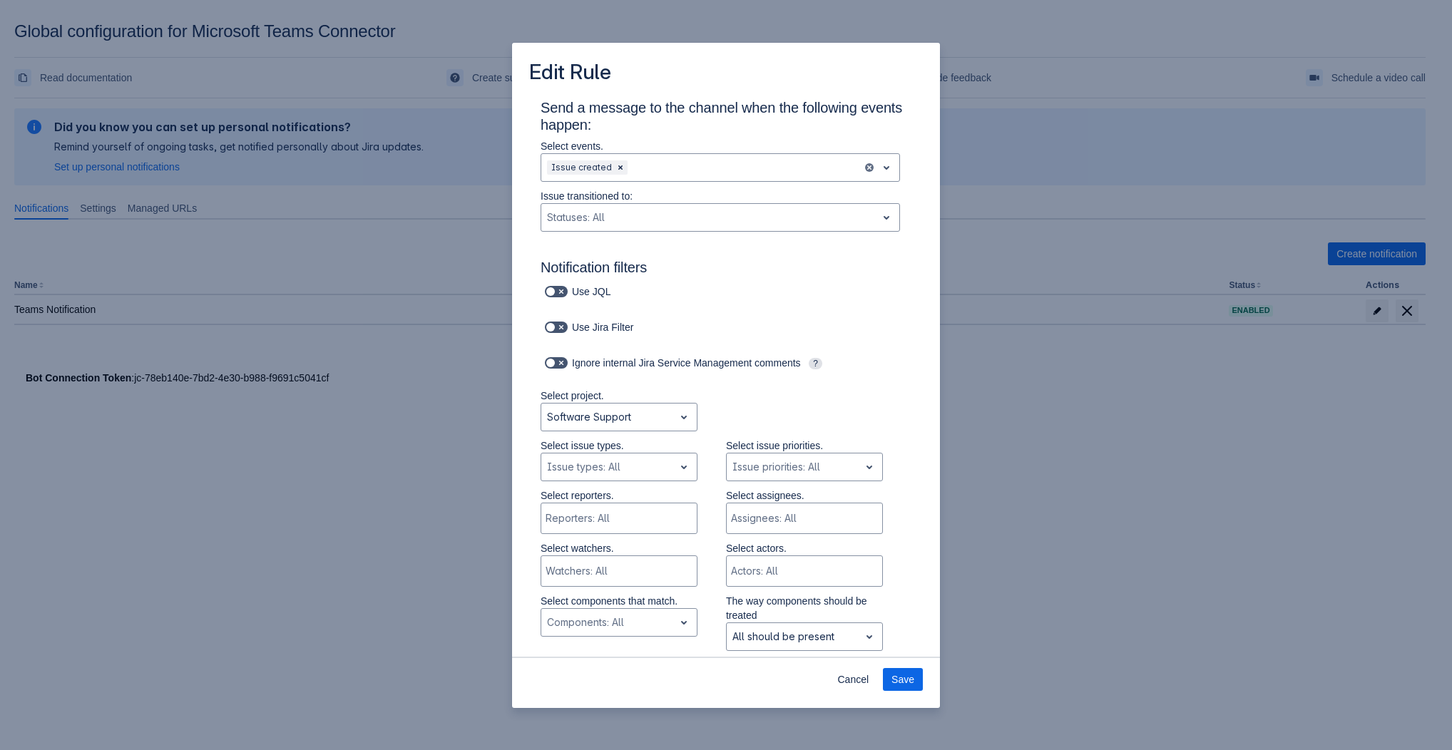
scroll to position [0, 0]
click at [878, 168] on span "open" at bounding box center [886, 167] width 17 height 17
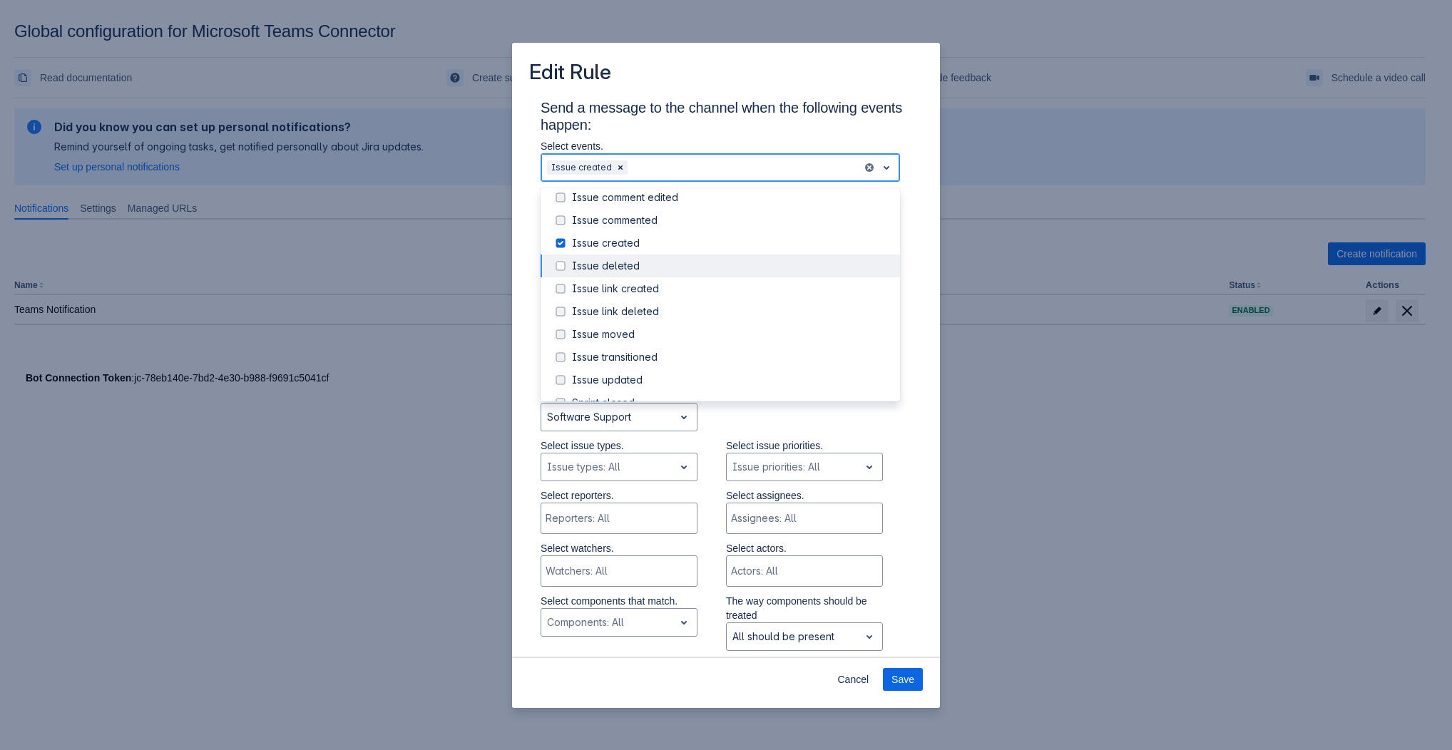
scroll to position [79, 0]
click at [698, 354] on div "Issue updated" at bounding box center [732, 354] width 320 height 14
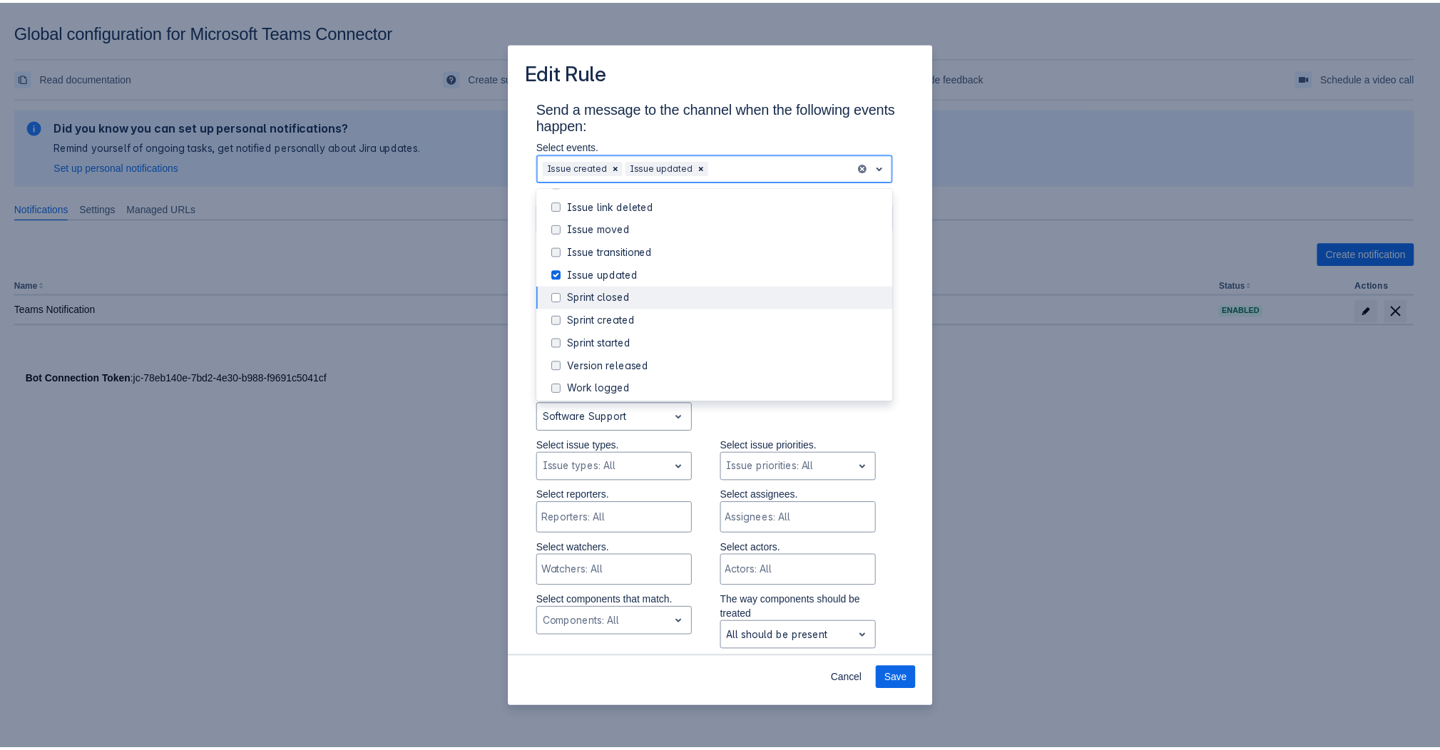
scroll to position [162, 0]
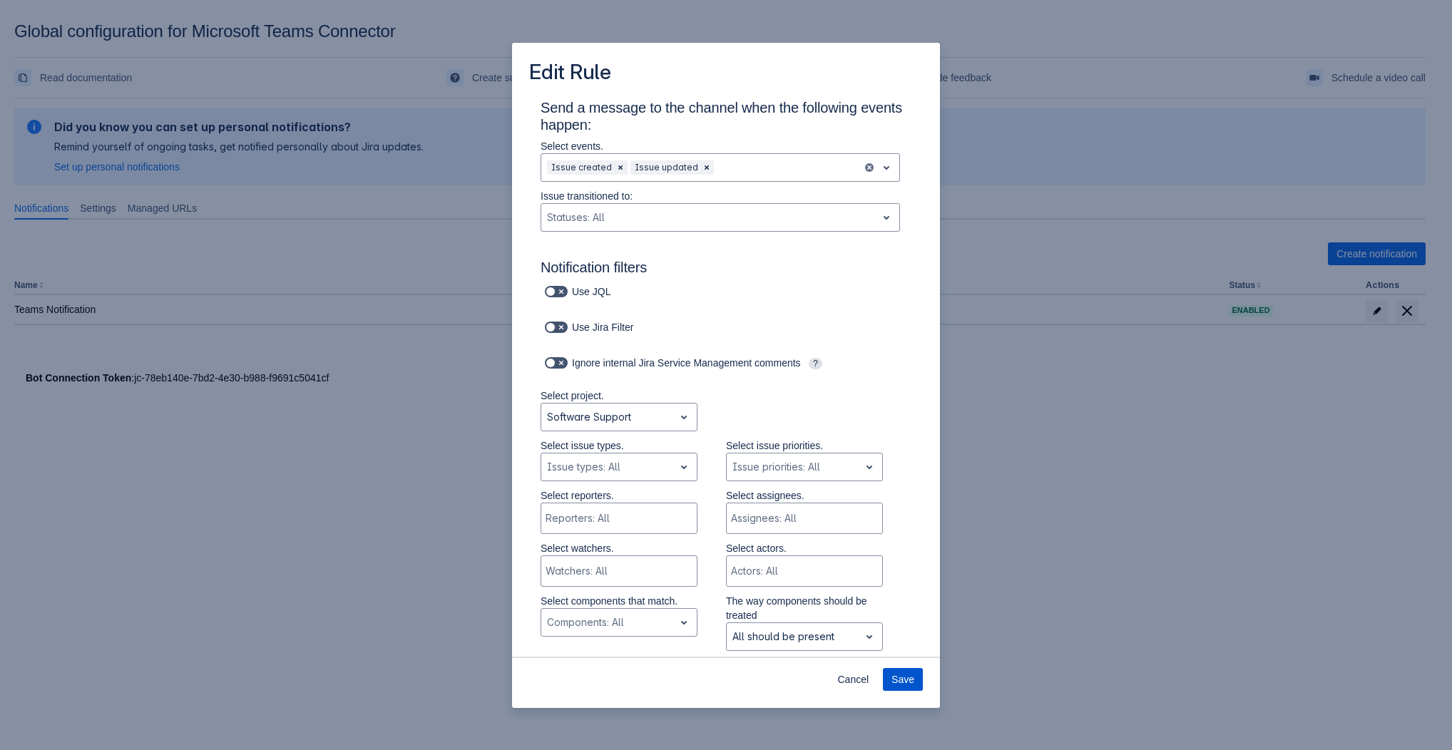
click at [919, 675] on button "Save" at bounding box center [903, 679] width 40 height 23
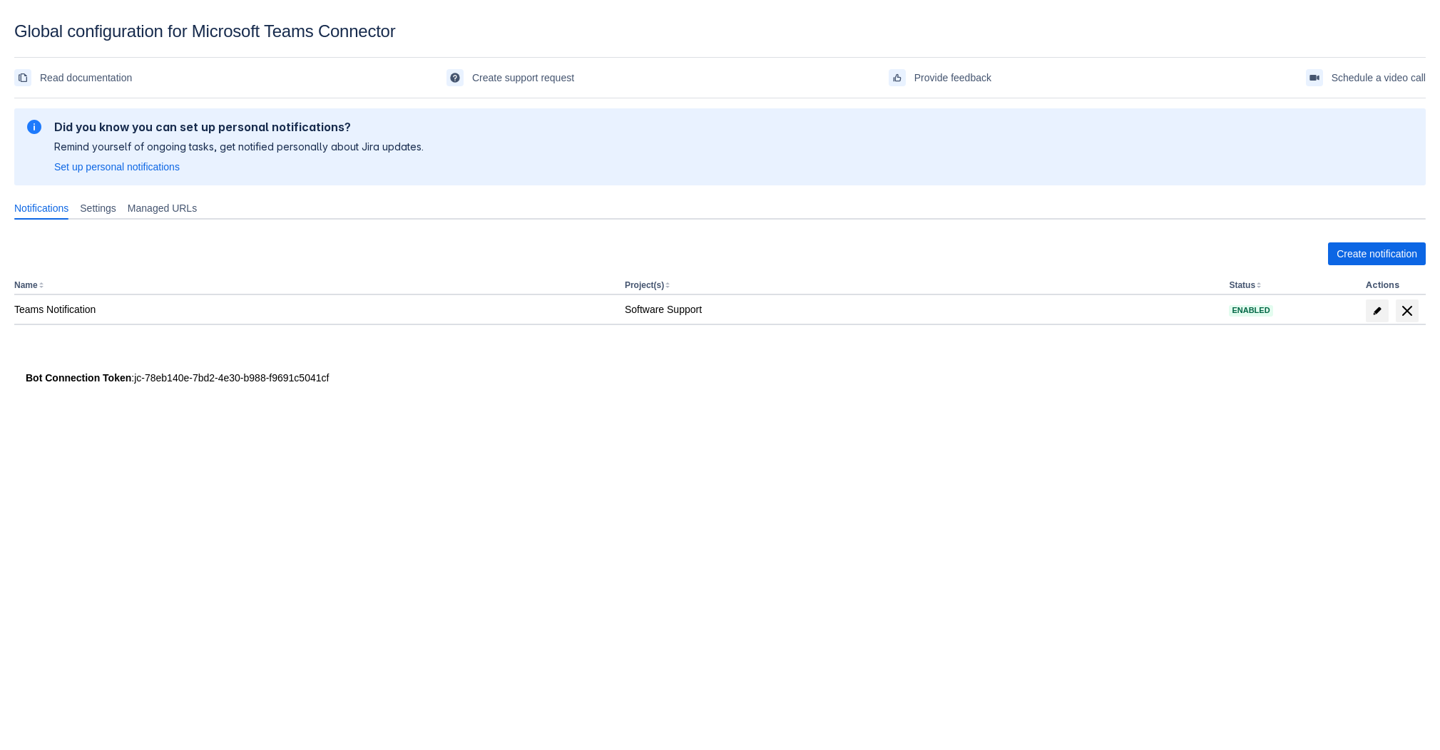
click at [198, 629] on body "Global configuration for Microsoft Teams Connector Read documentation Create su…" at bounding box center [720, 396] width 1440 height 750
